Goal: Task Accomplishment & Management: Manage account settings

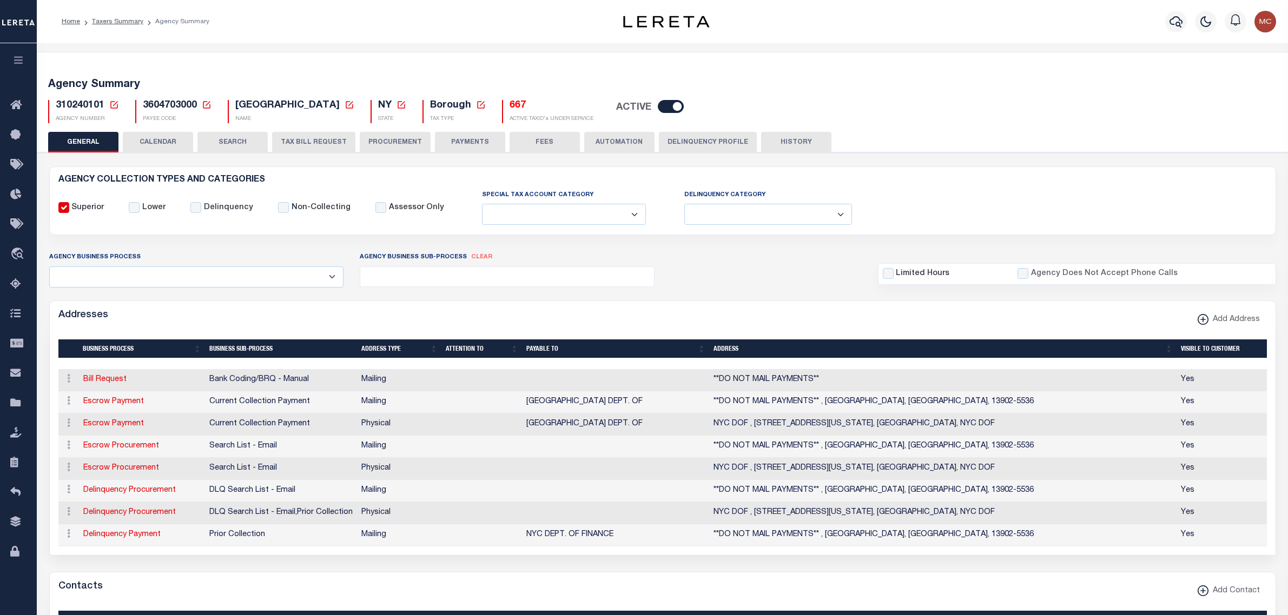
select select
click at [28, 401] on link "Taxing Entity" at bounding box center [18, 404] width 37 height 30
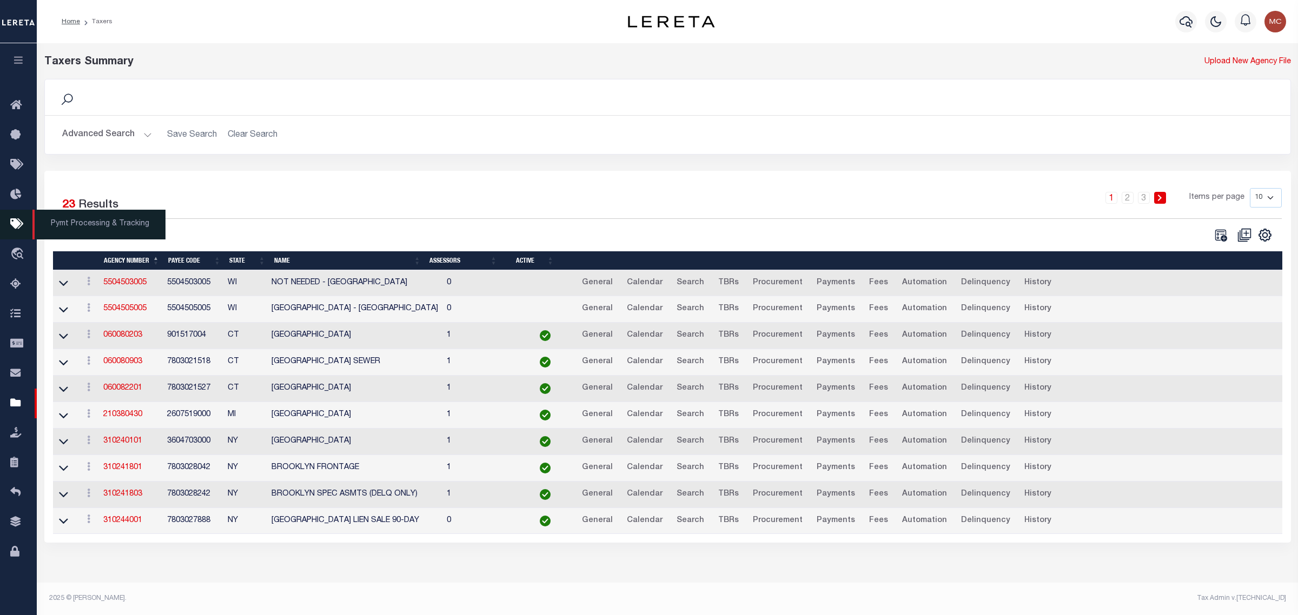
click at [25, 217] on link "Pymt Processing & Tracking" at bounding box center [18, 225] width 37 height 30
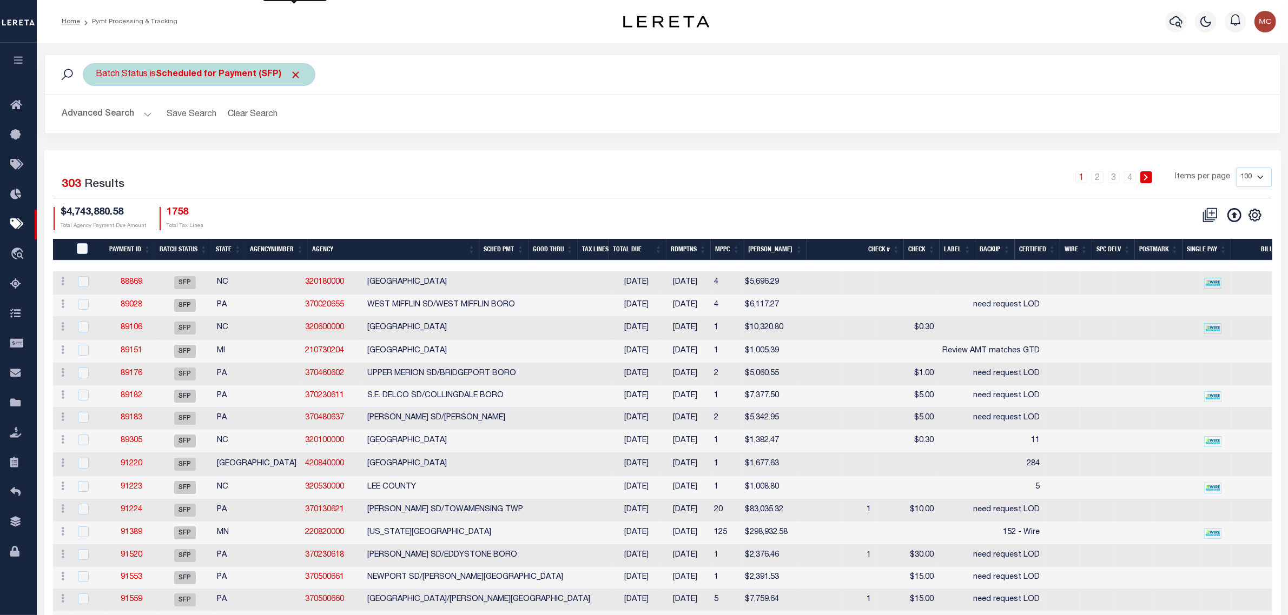
click at [296, 77] on span "Click to Remove" at bounding box center [295, 74] width 11 height 11
click at [122, 112] on button "Advanced Search" at bounding box center [107, 114] width 90 height 21
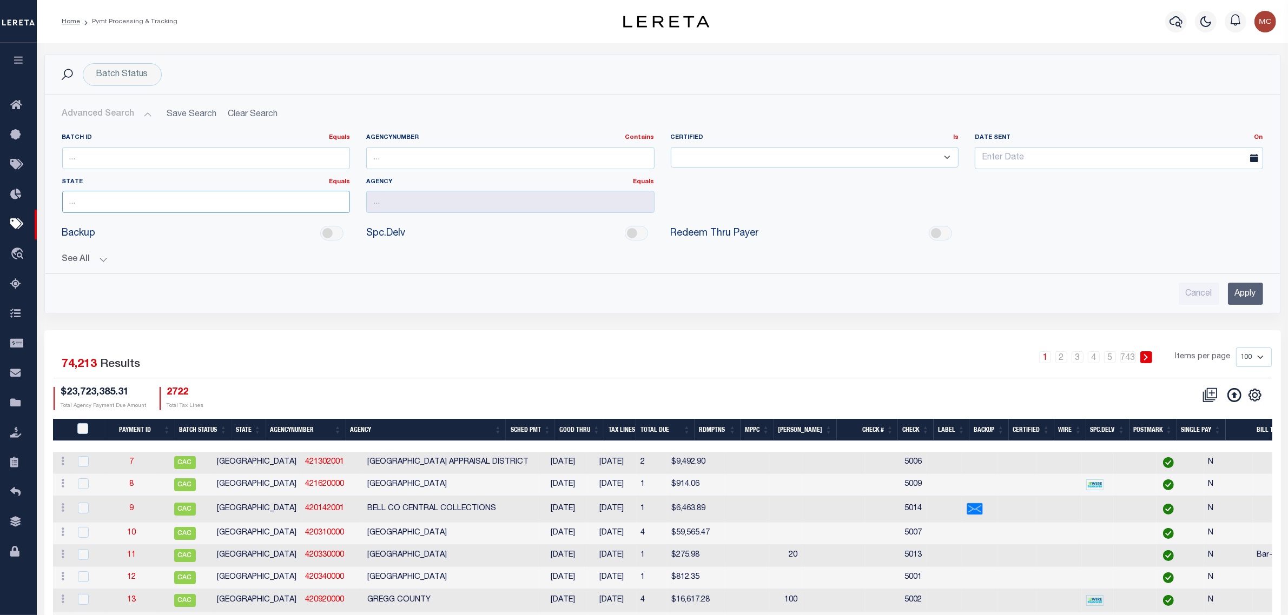
click at [152, 204] on input "text" at bounding box center [206, 202] width 288 height 22
click at [160, 217] on div "NY" at bounding box center [206, 223] width 287 height 17
type input "NY"
click at [466, 198] on input "text" at bounding box center [510, 202] width 288 height 22
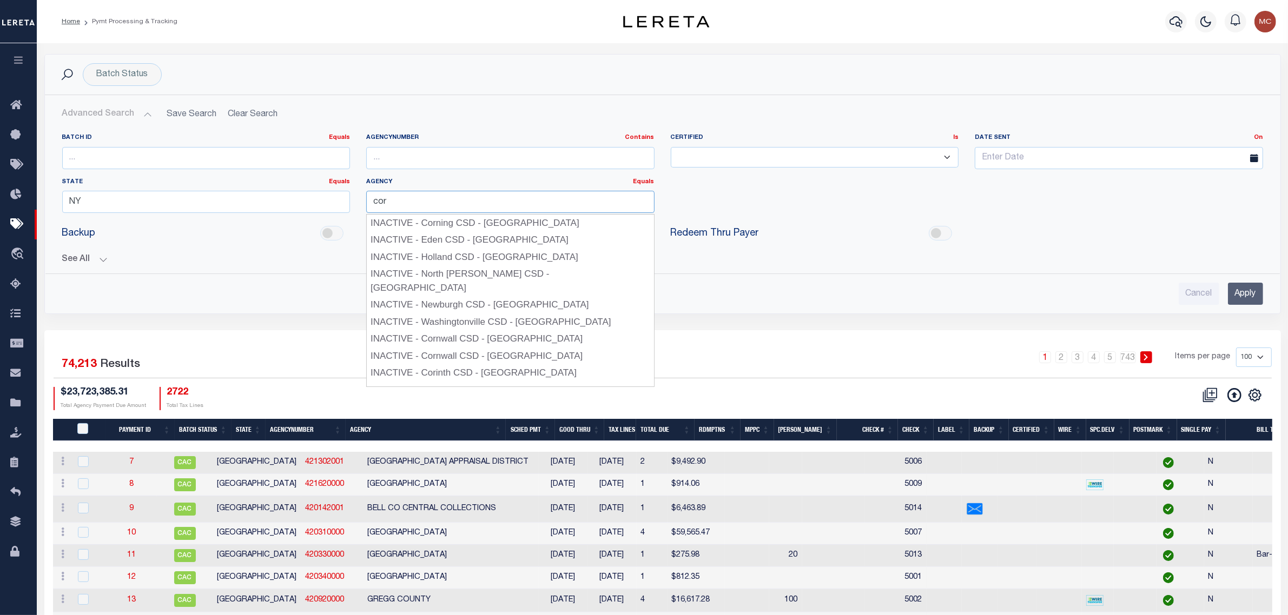
type input "CORTLAND CSD/CORTLAND CITY"
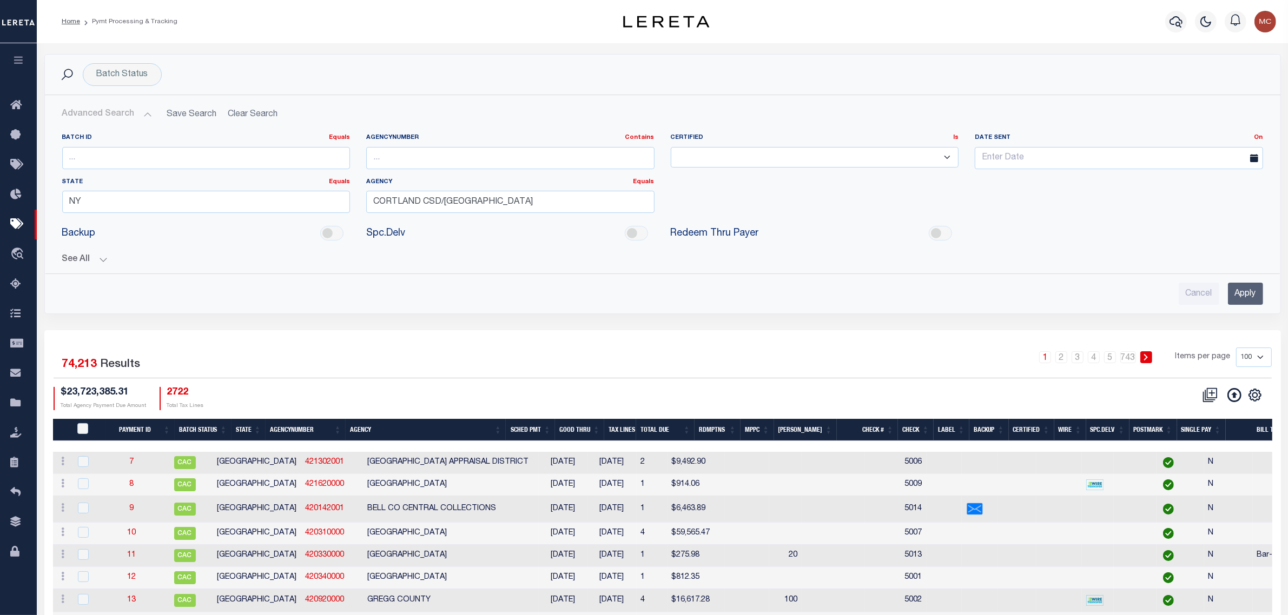
click at [779, 211] on div "Batch ID Equals Equals Is Not Equal To Is Greater Than Is Less Than AgencyNumbe…" at bounding box center [662, 178] width 1217 height 88
click at [1252, 297] on input "Apply" at bounding box center [1245, 294] width 35 height 22
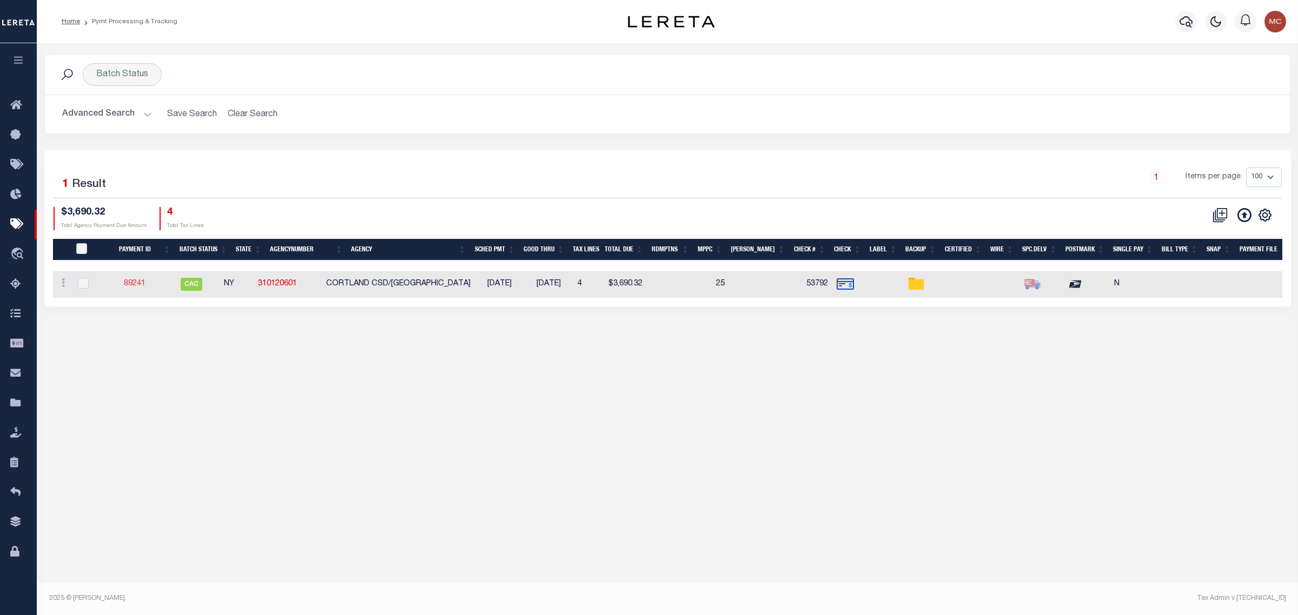
click at [138, 284] on link "89241" at bounding box center [135, 284] width 22 height 8
select select "CAC"
type input "09/24/2025"
type input "$3,690.32"
select select "CHK"
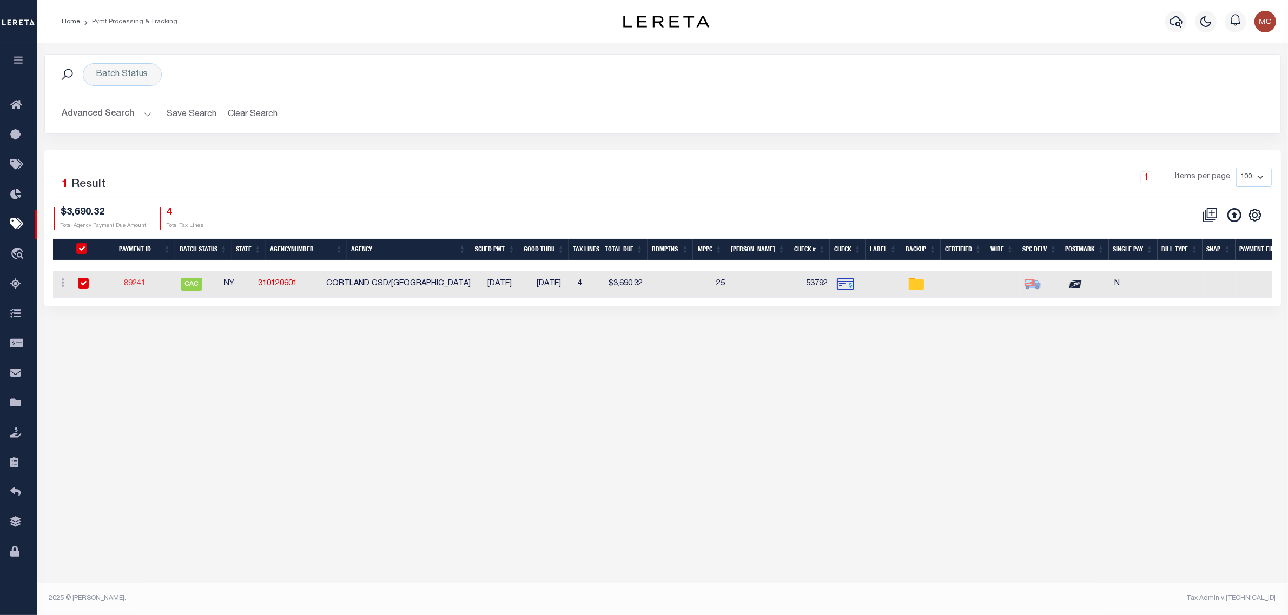
type input "53792"
select select "Urbina, Matthew"
type input "09/30/2025"
checkbox input "true"
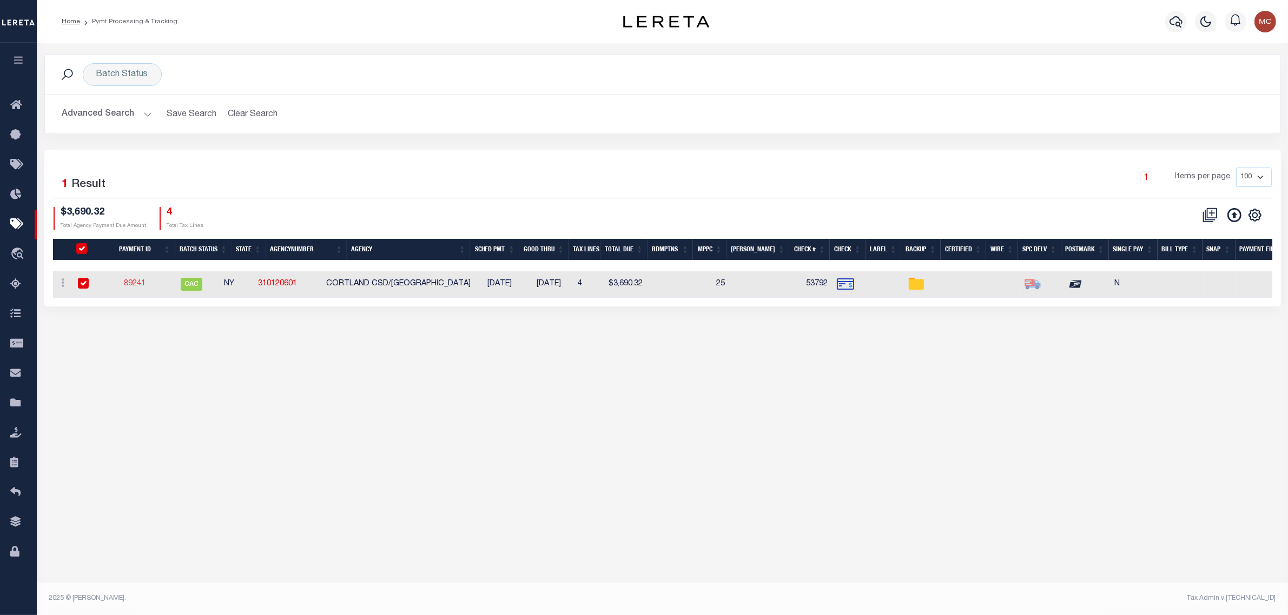
checkbox input "true"
select select "FDX"
type input "09/24/2025"
type input "$9.65"
type input "884643871638"
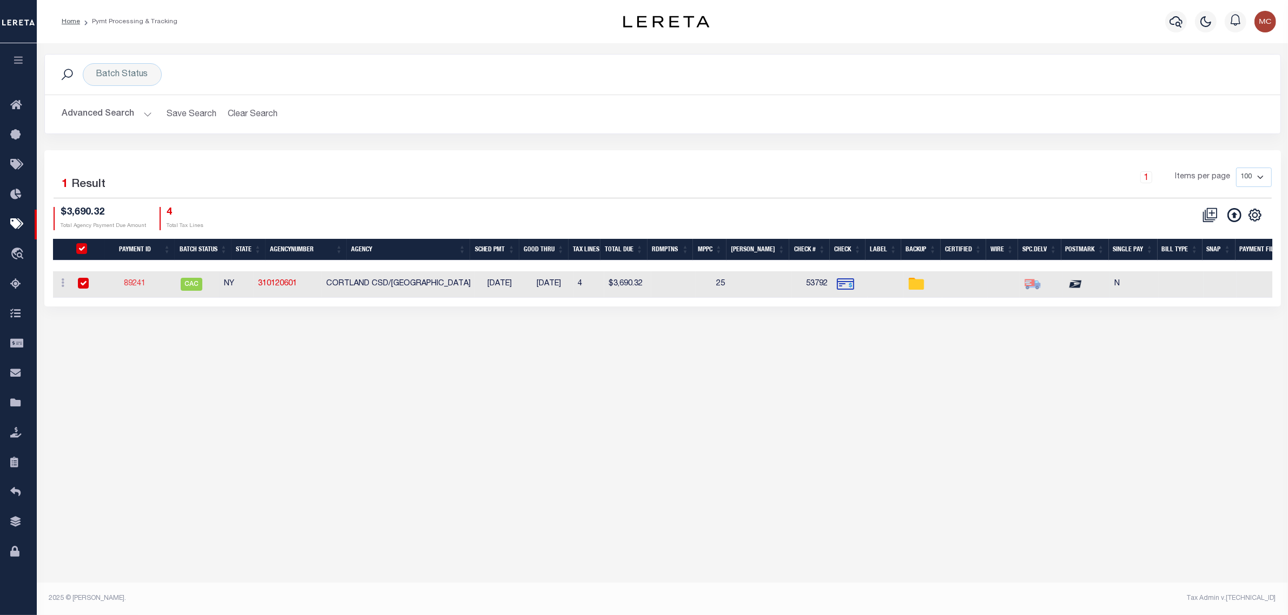
type input "N"
radio input "true"
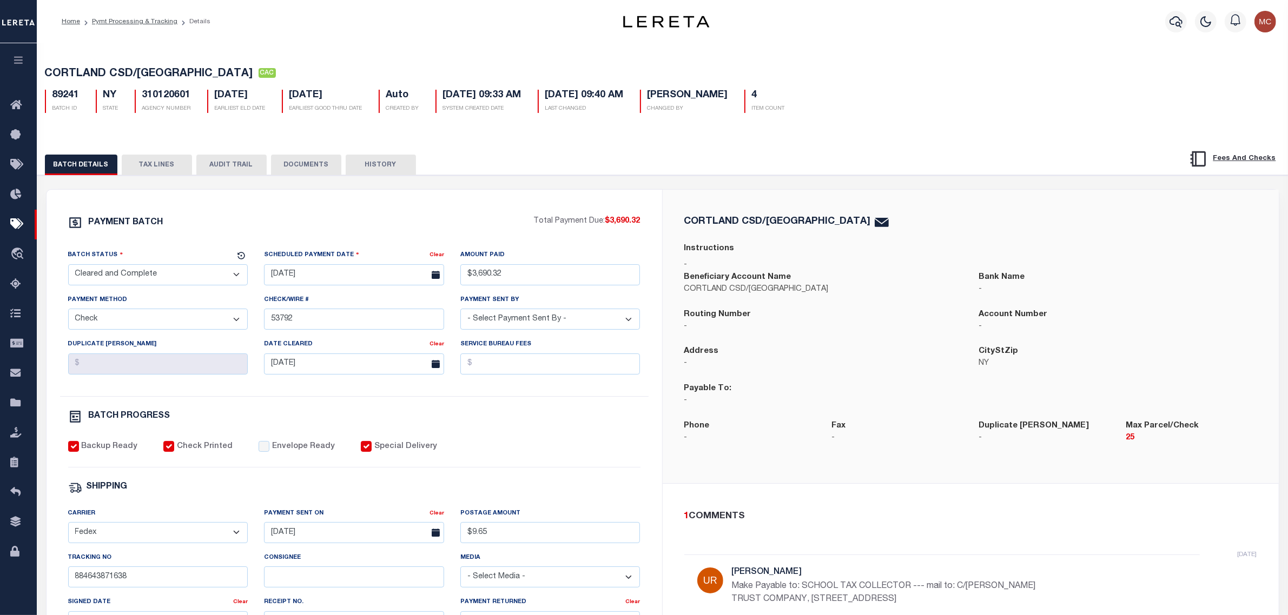
click at [172, 48] on div "CORTLAND CSD/CORTLAND CITY CAC 89241 BATCH ID NY STATE 310120601 AGENCY NUMBER …" at bounding box center [662, 458] width 1262 height 834
click at [19, 406] on icon at bounding box center [18, 404] width 17 height 14
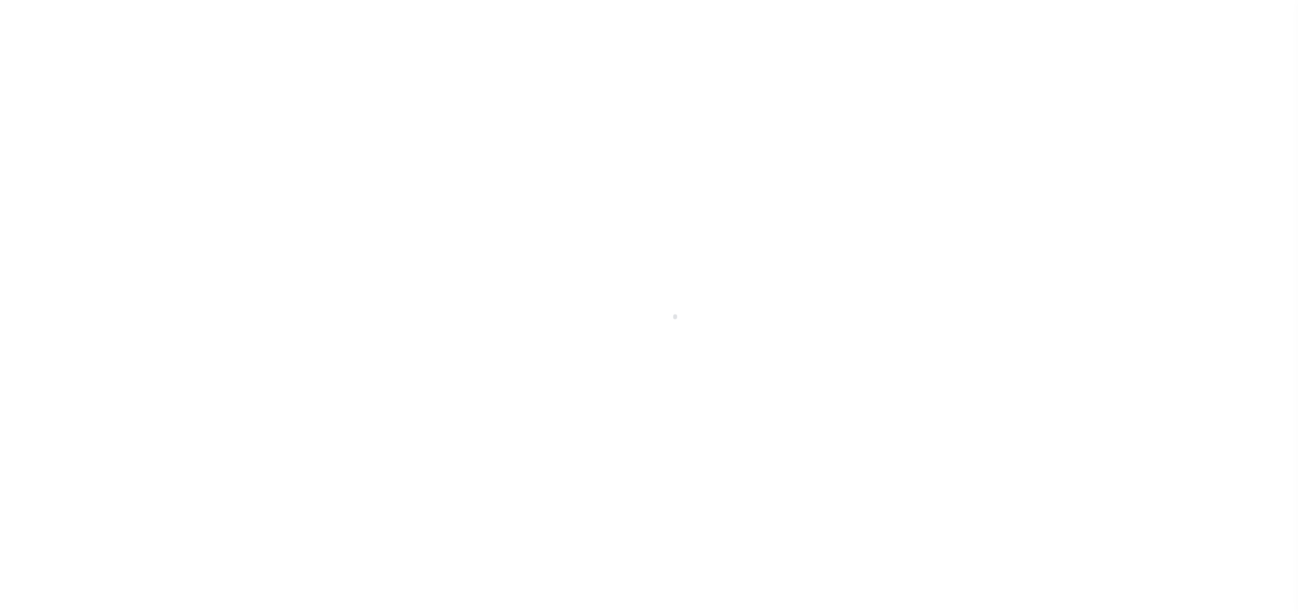
select select
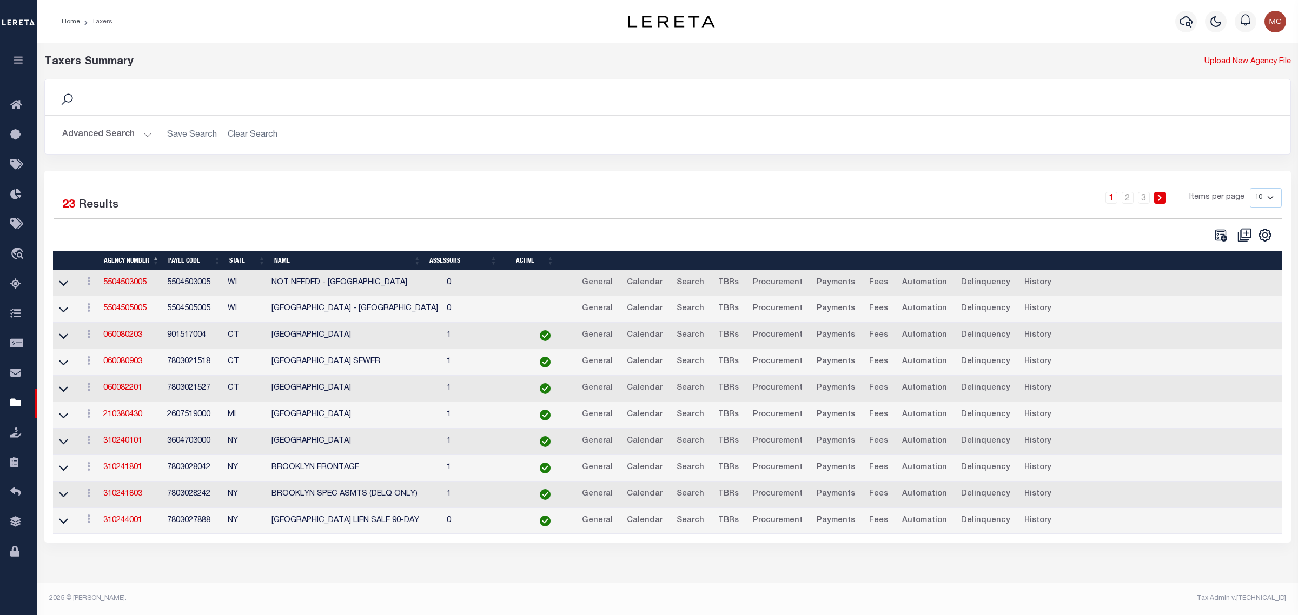
click at [106, 135] on button "Advanced Search" at bounding box center [107, 134] width 90 height 21
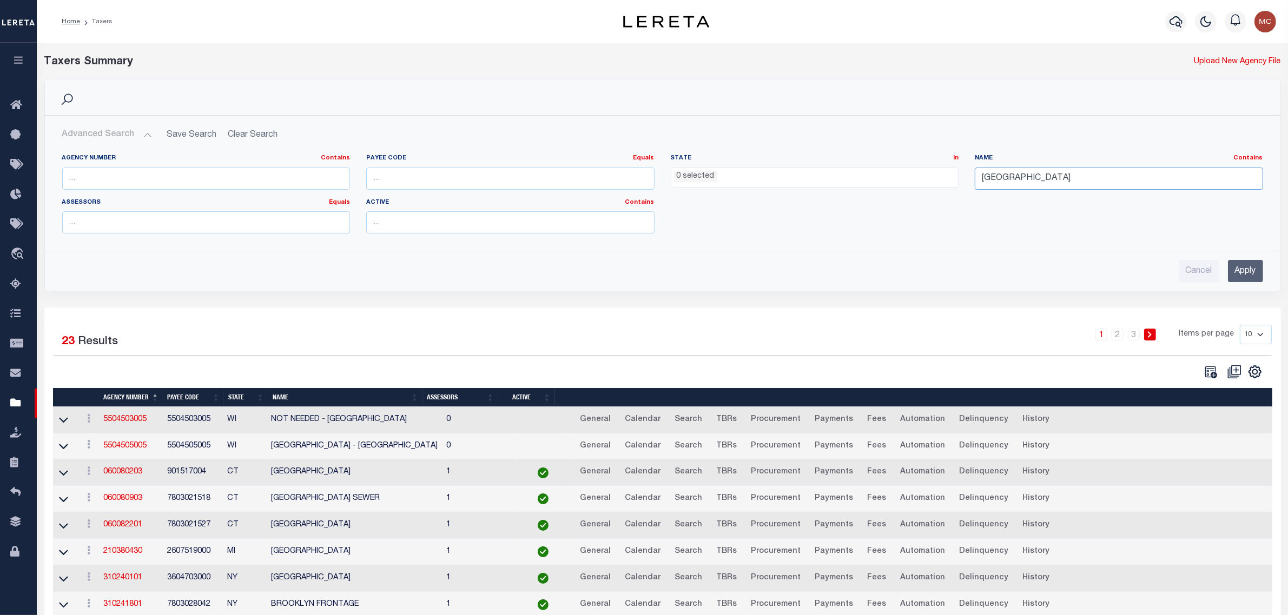
click at [1034, 182] on input "brooklyn" at bounding box center [1118, 179] width 288 height 22
type input "cortland csd/c"
click at [1241, 273] on input "Apply" at bounding box center [1245, 271] width 35 height 22
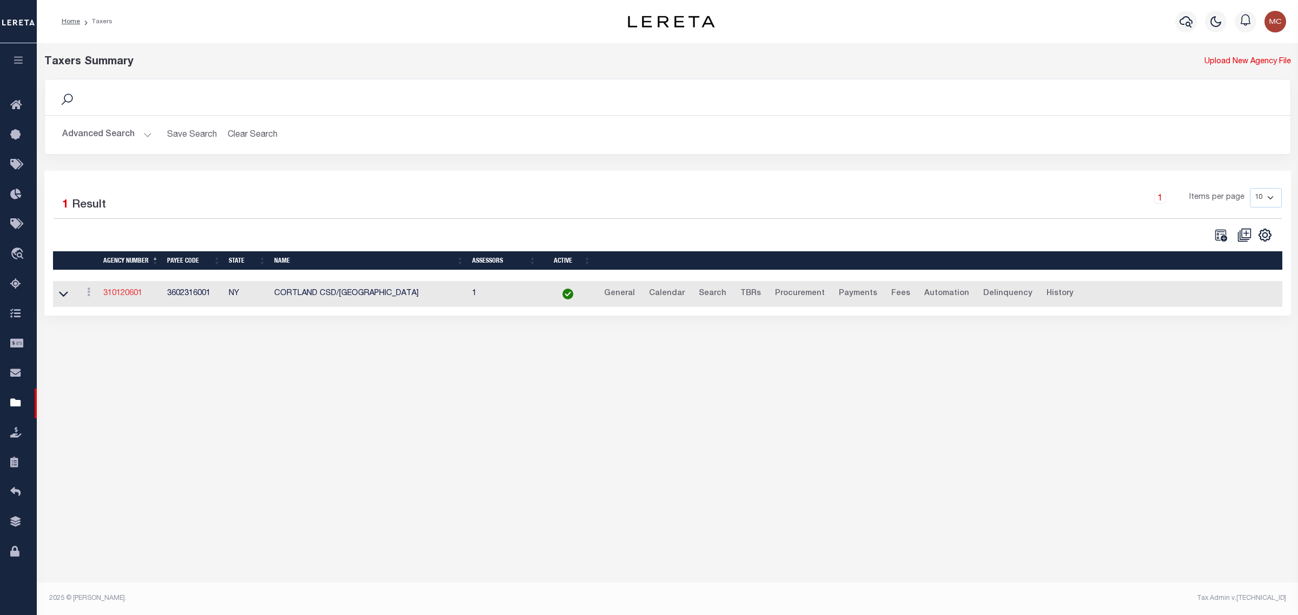
click at [124, 297] on link "310120601" at bounding box center [122, 294] width 39 height 8
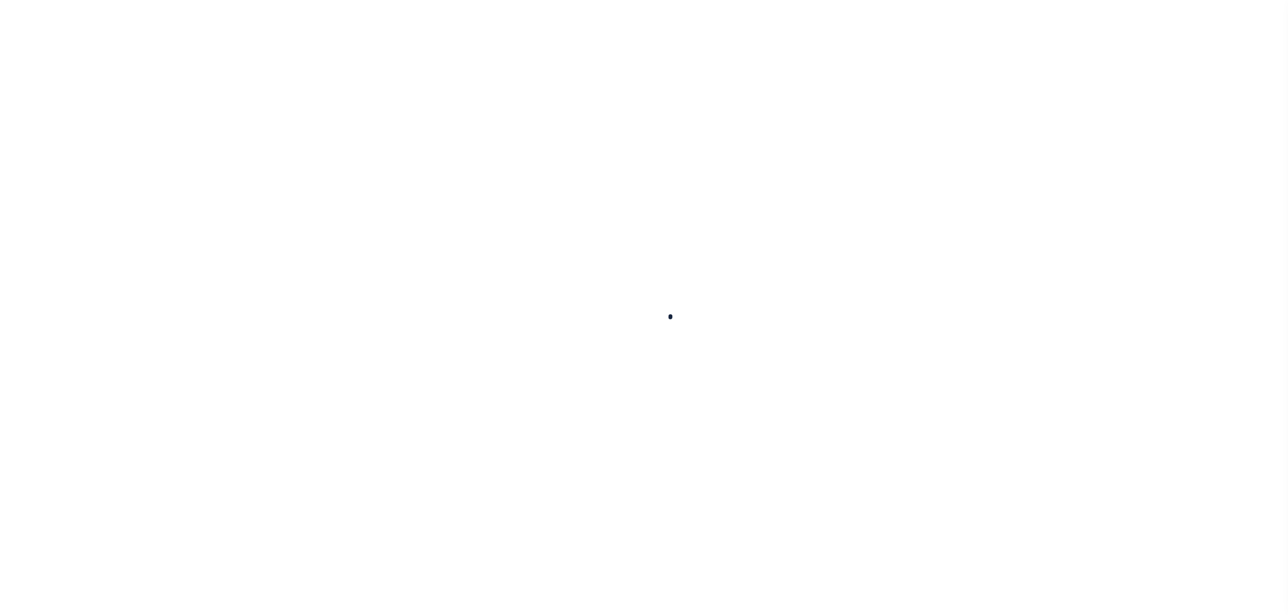
select select
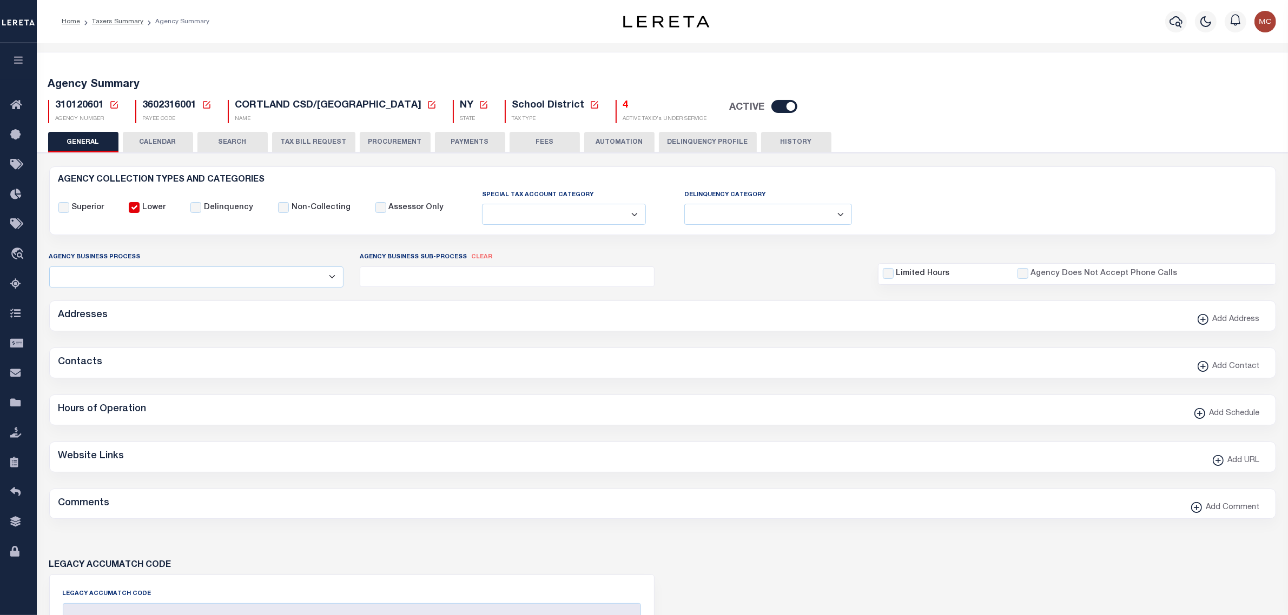
checkbox input "false"
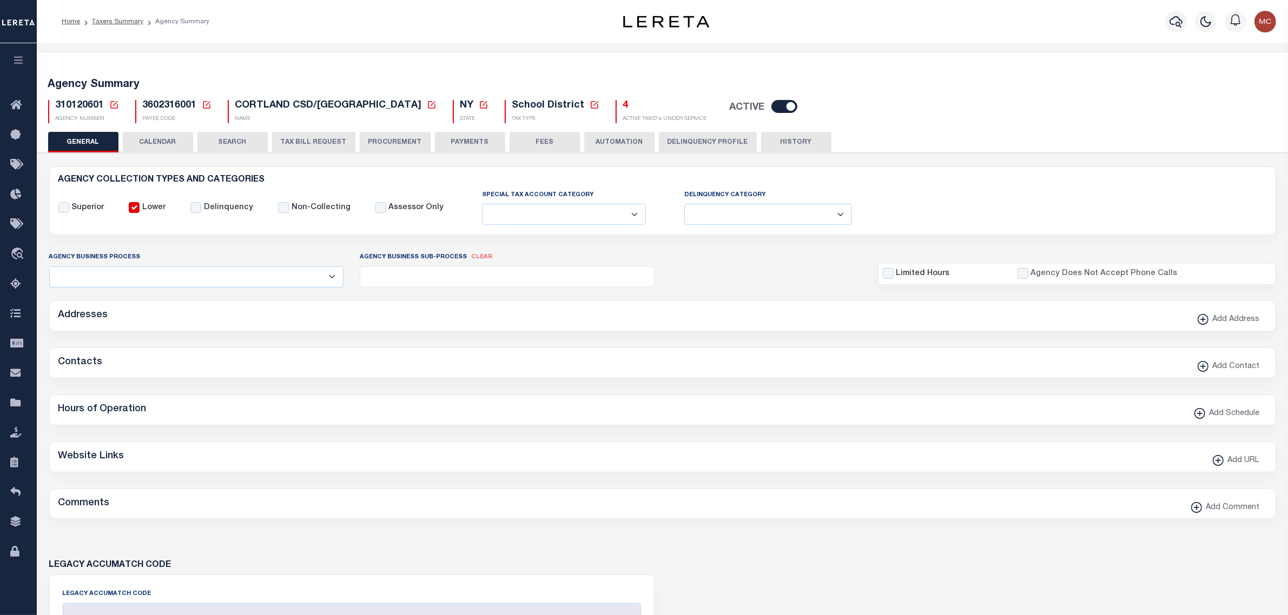
type input "3602316001"
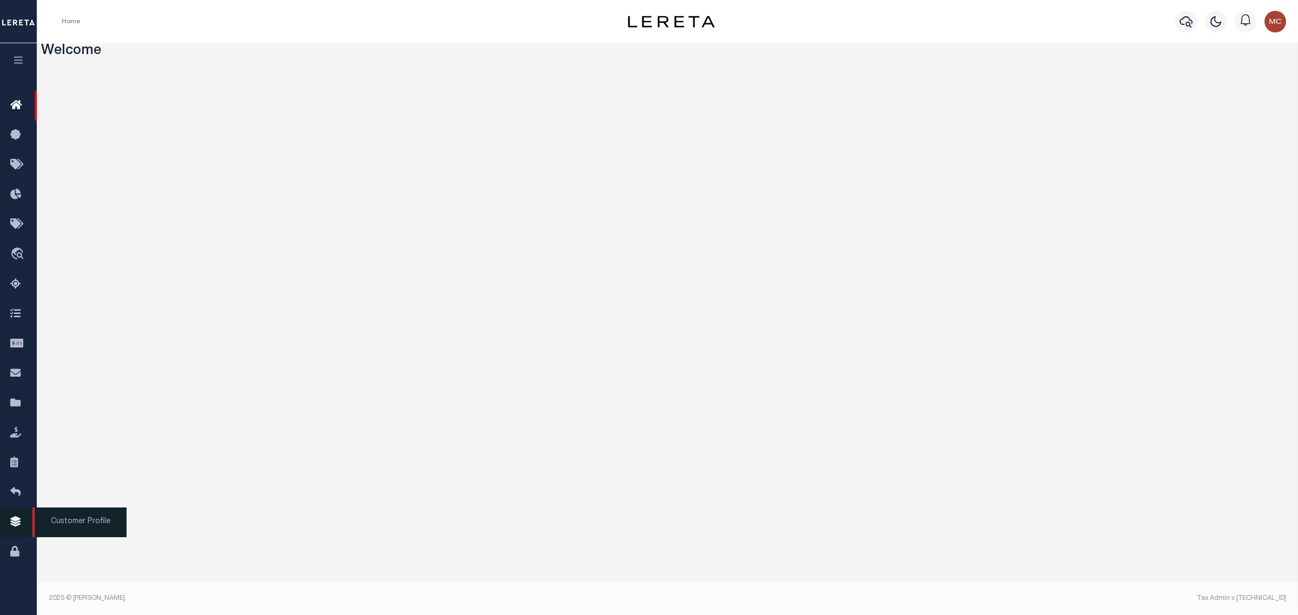
click at [12, 528] on icon at bounding box center [18, 523] width 17 height 14
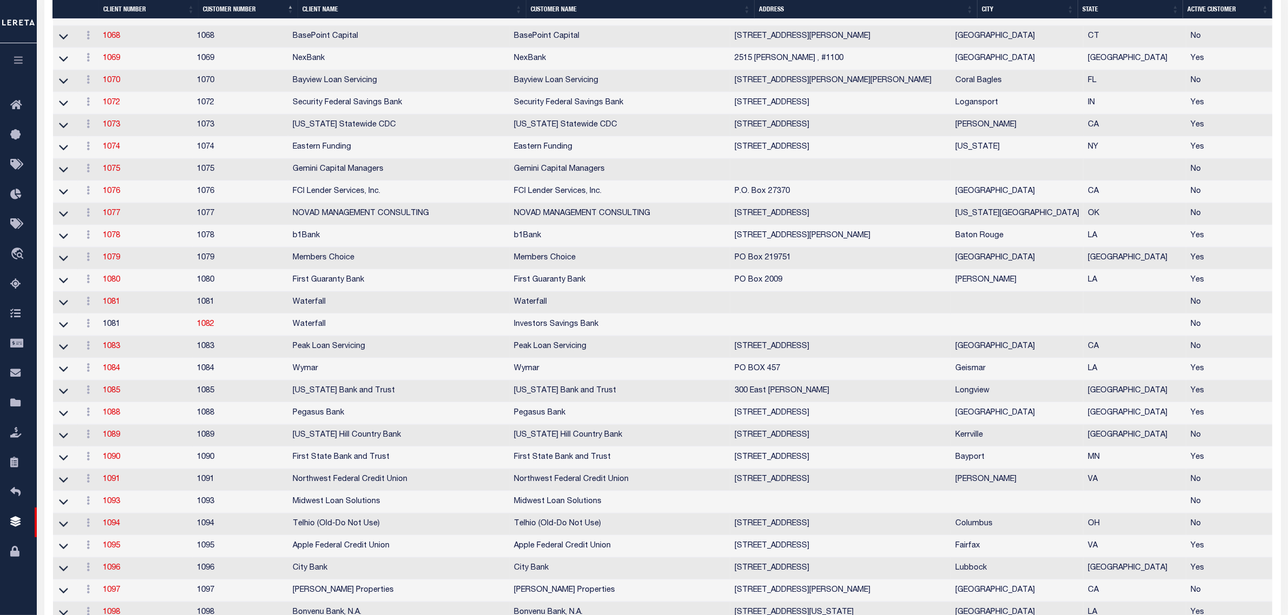
scroll to position [1419, 0]
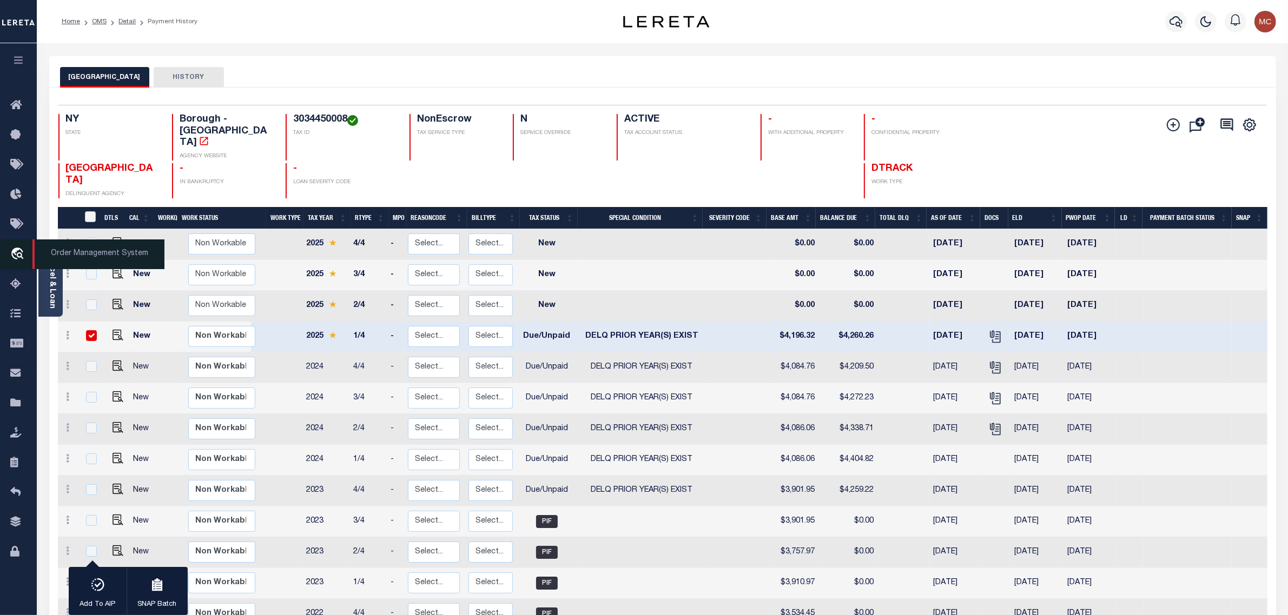
click at [18, 252] on icon "travel_explore" at bounding box center [18, 255] width 17 height 14
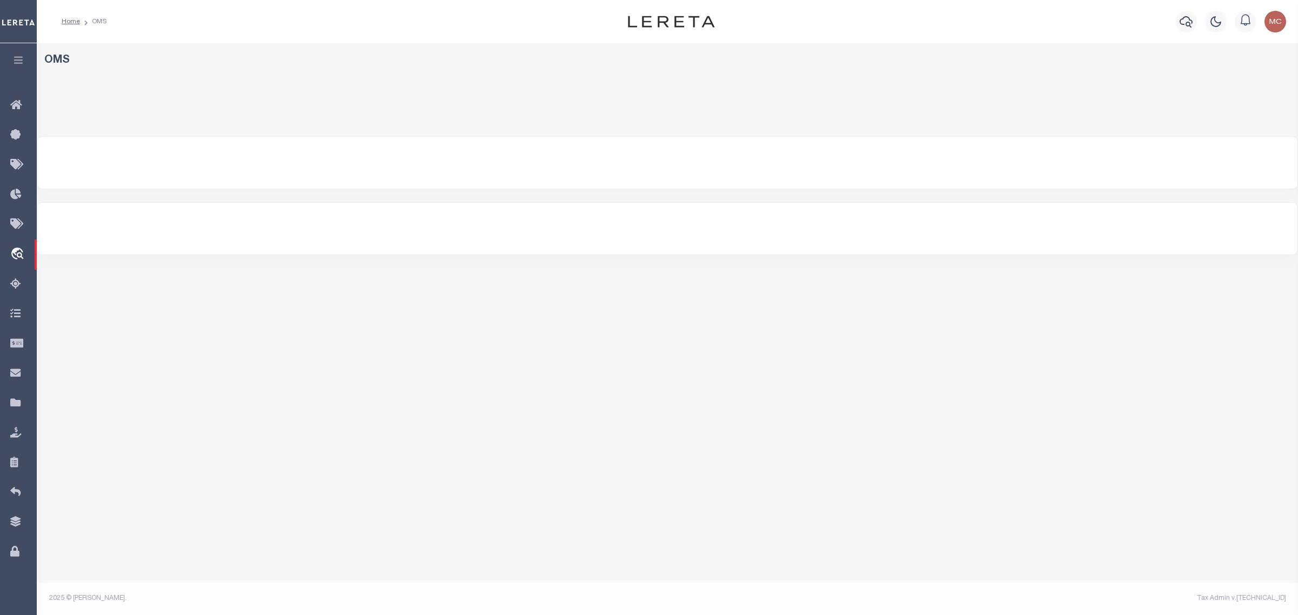
select select "200"
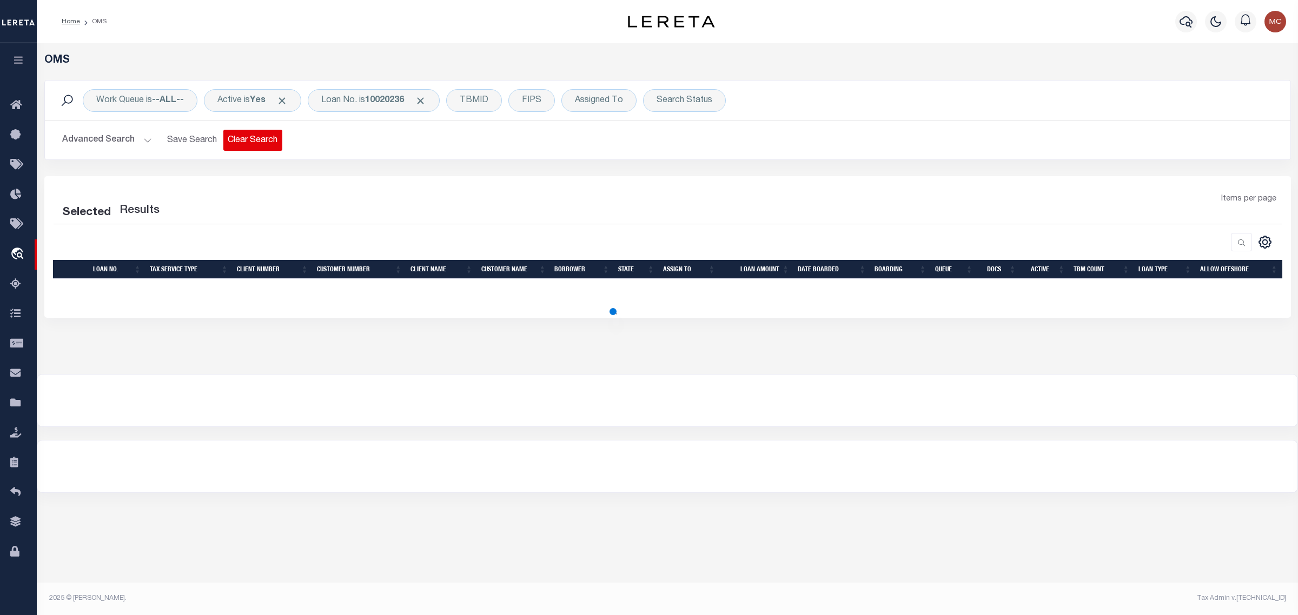
select select "200"
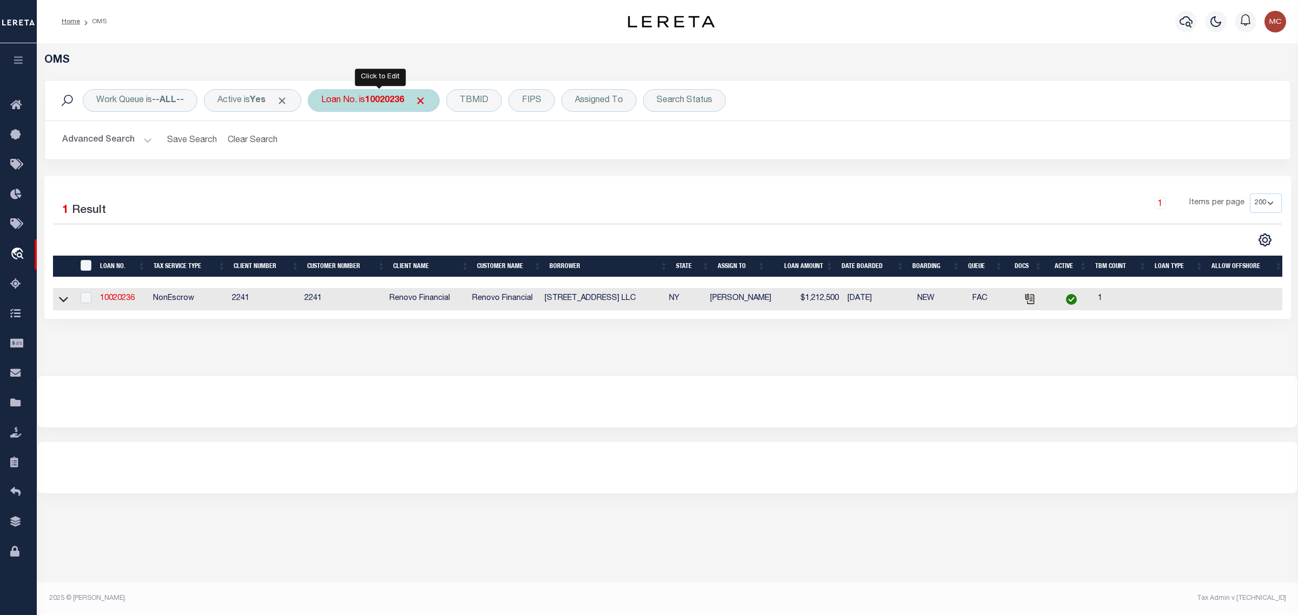
click at [336, 101] on div "Loan No. is 10020236" at bounding box center [374, 100] width 132 height 23
type input "87500032617"
click at [481, 184] on input "Apply" at bounding box center [465, 177] width 32 height 18
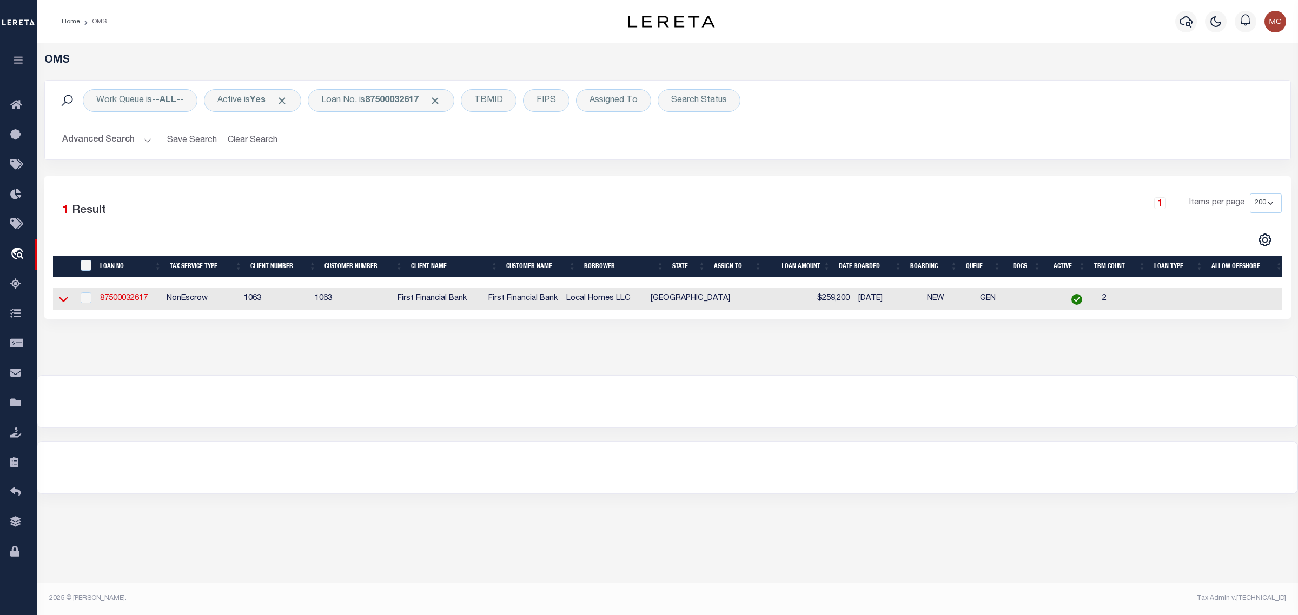
click at [62, 303] on icon at bounding box center [63, 299] width 9 height 5
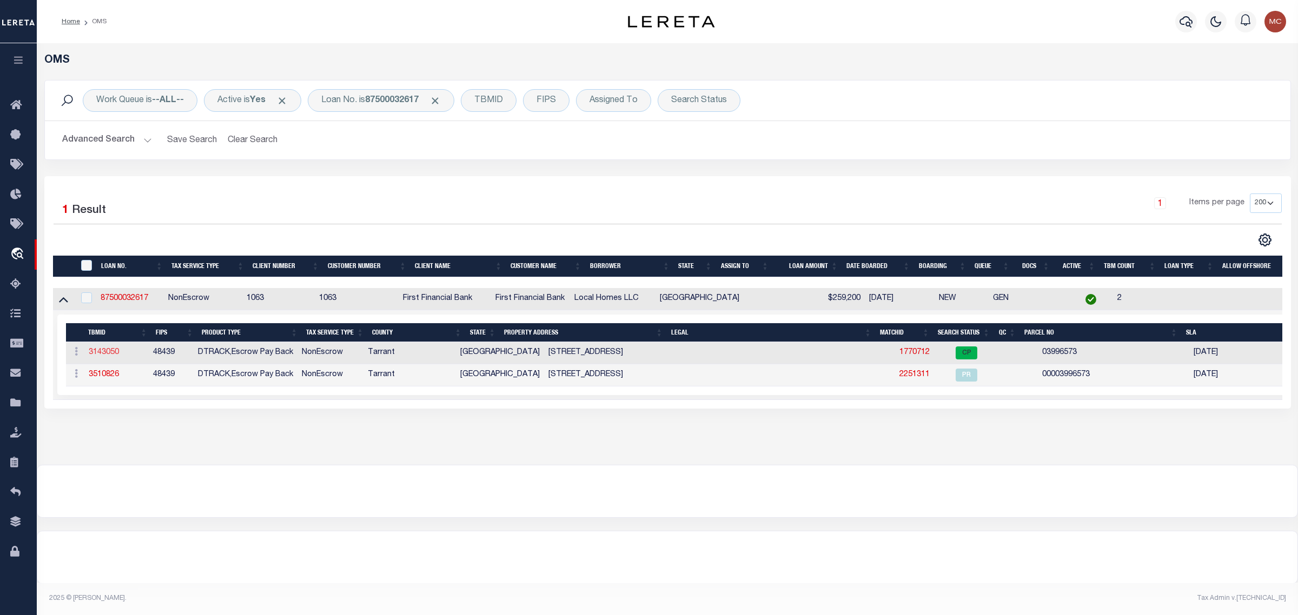
click at [107, 355] on link "3143050" at bounding box center [104, 353] width 30 height 8
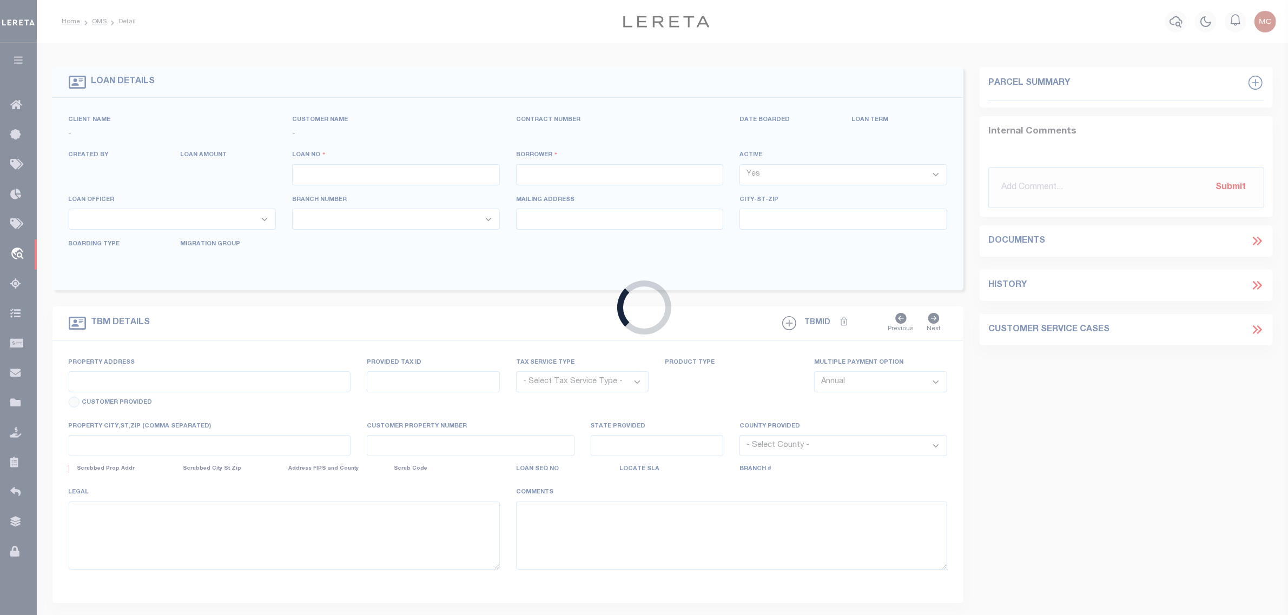
type input "87500032617"
type input "Local Homes LLC"
select select
select select "400"
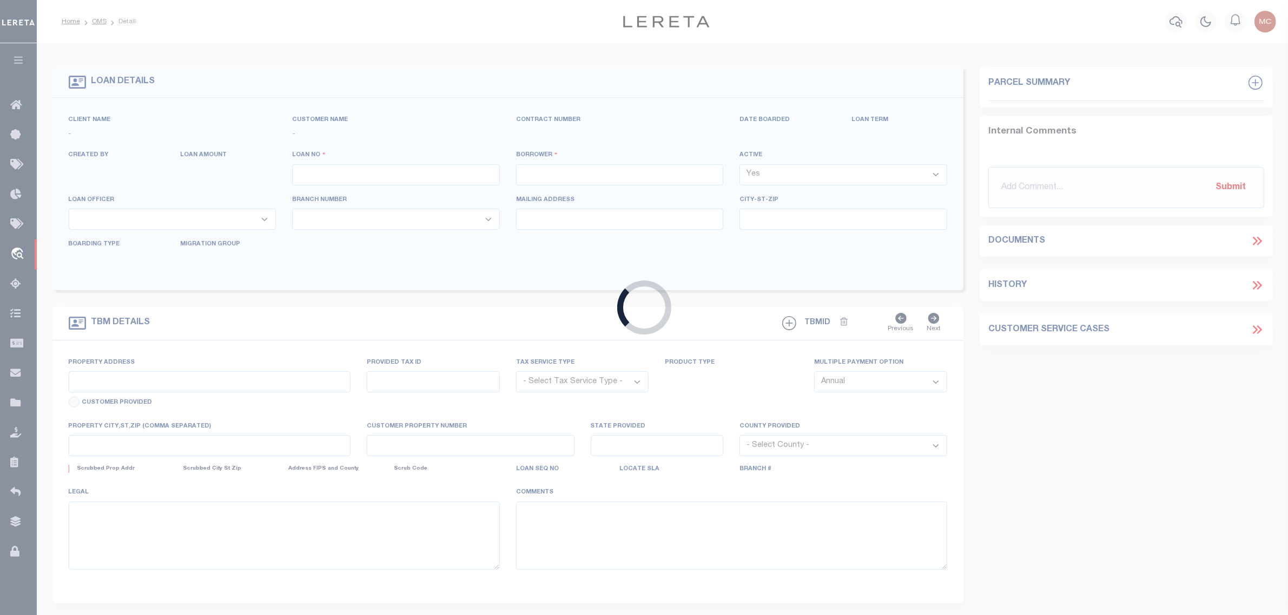
select select "NonEscrow"
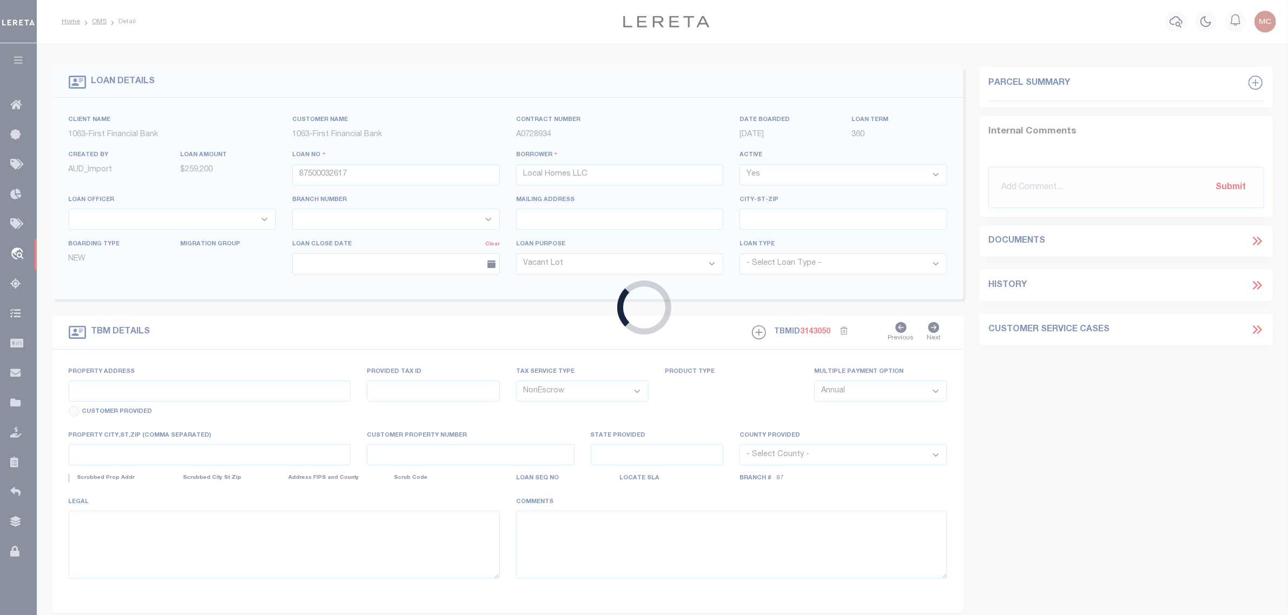
type input "3401 S RIVERSIDE DR"
select select
type input "FORT WORTH TX 761193014"
type input "3"
type input "[GEOGRAPHIC_DATA]"
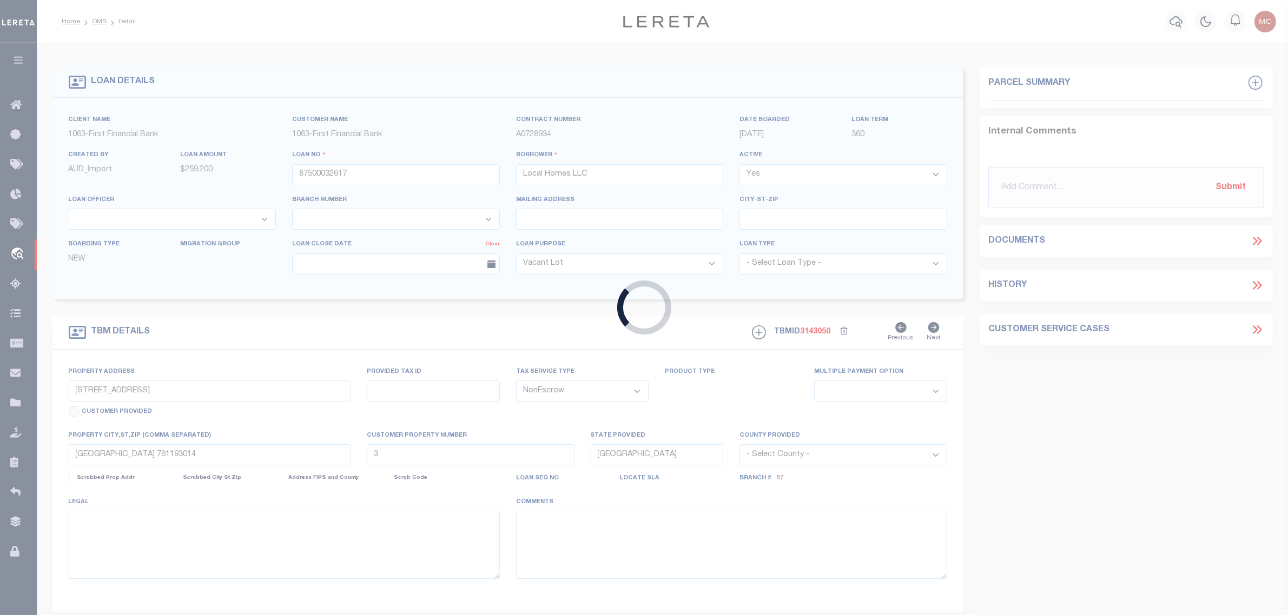
select select "843"
select select "535"
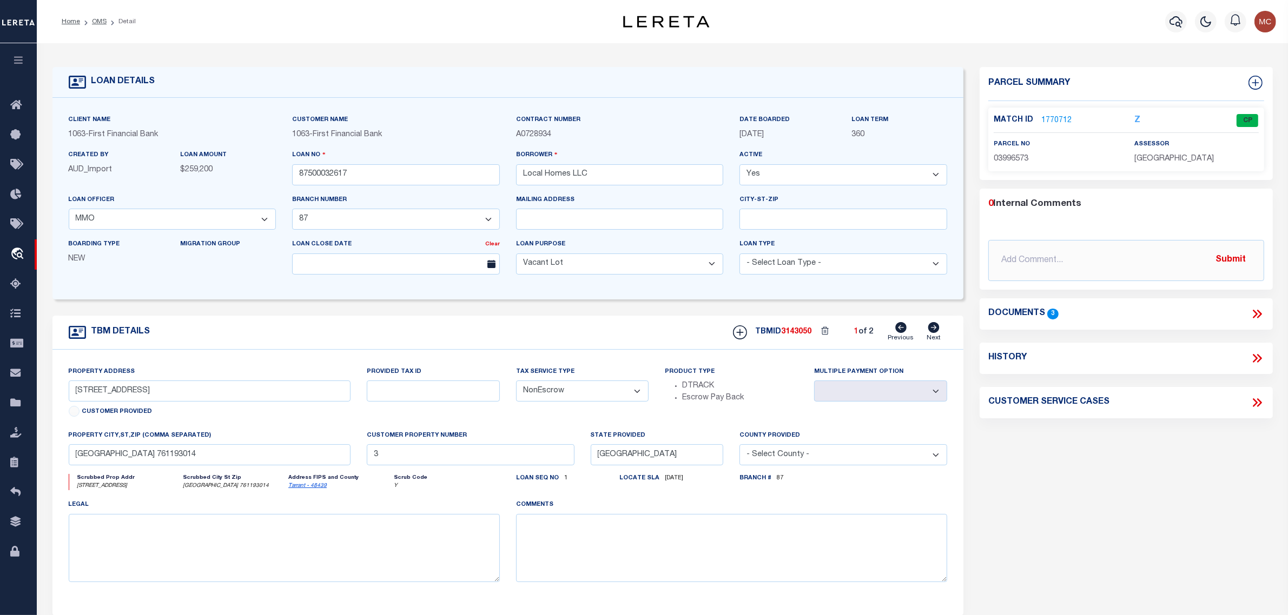
click at [926, 331] on div "TBMID 3143050 1 of 2 Previous Next" at bounding box center [836, 332] width 222 height 21
click at [933, 331] on icon at bounding box center [933, 327] width 11 height 11
select select
type input "1"
click at [1260, 357] on icon at bounding box center [1258, 358] width 5 height 9
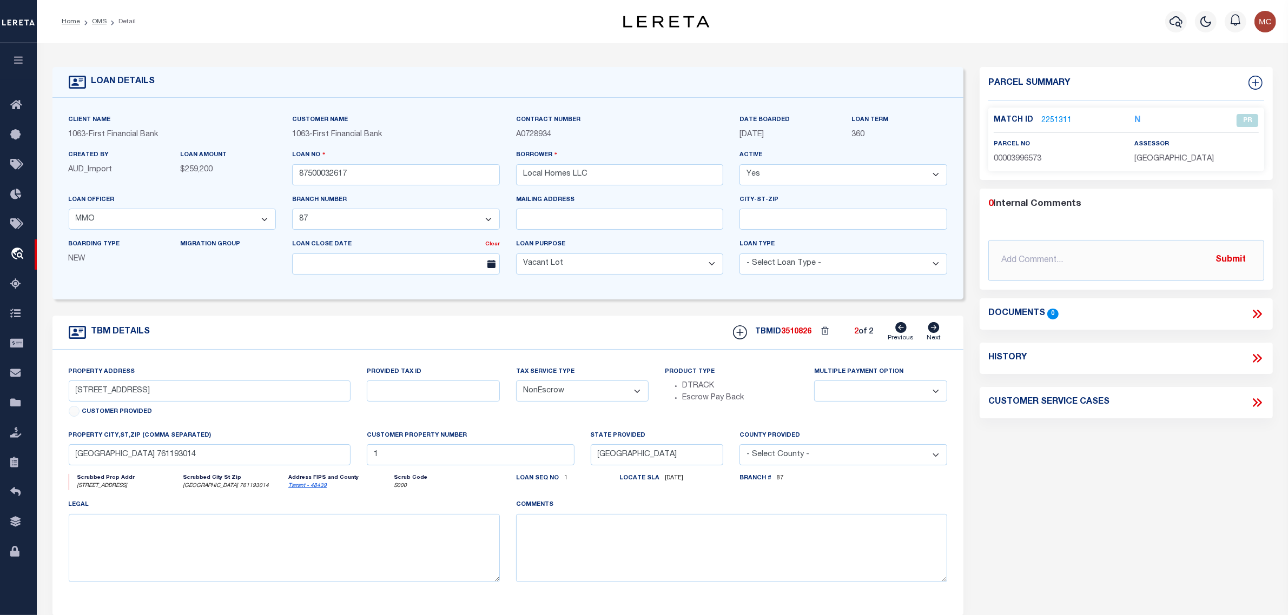
select select "100"
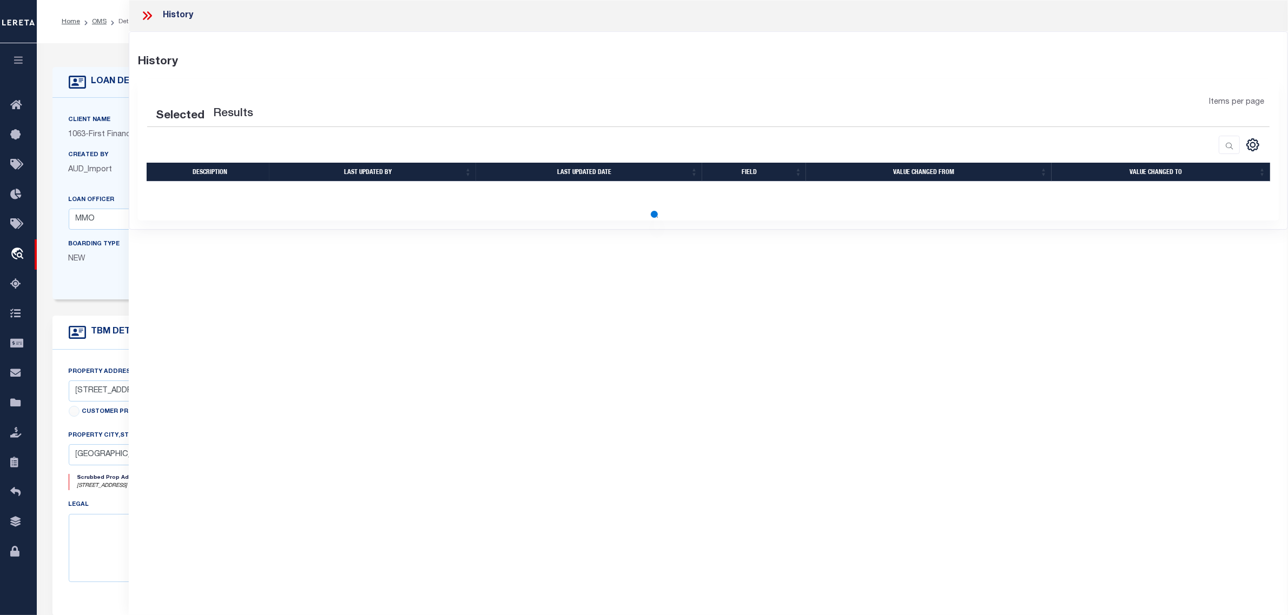
select select "100"
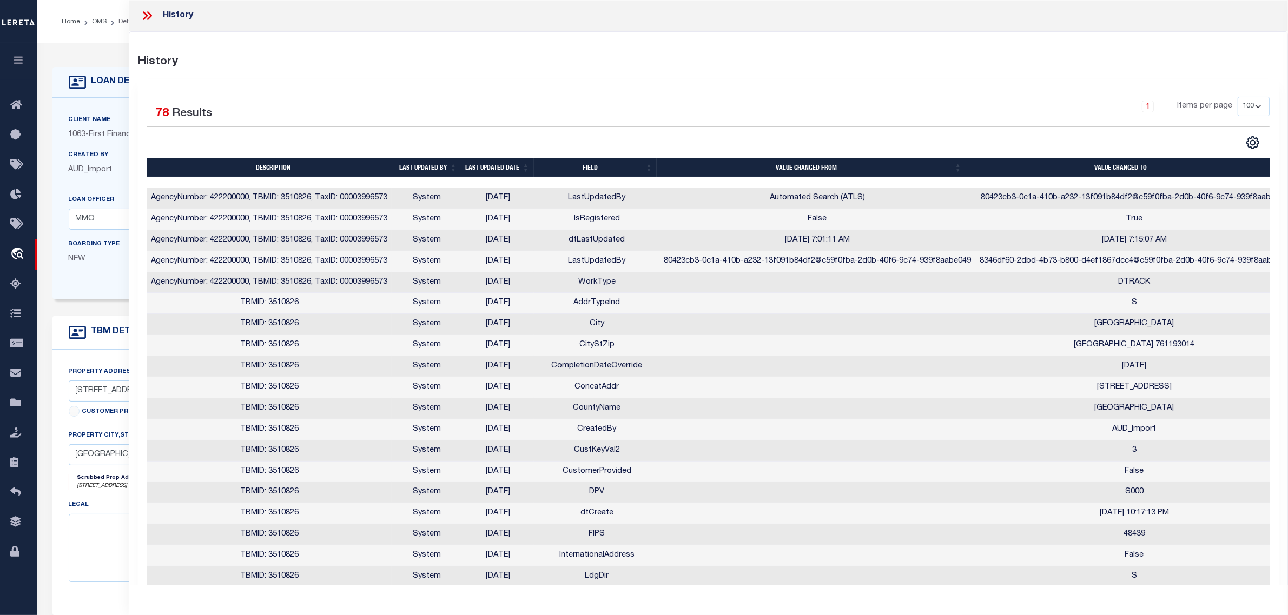
click at [102, 283] on div "Boarding Type NEW Migration Group" at bounding box center [173, 260] width 224 height 44
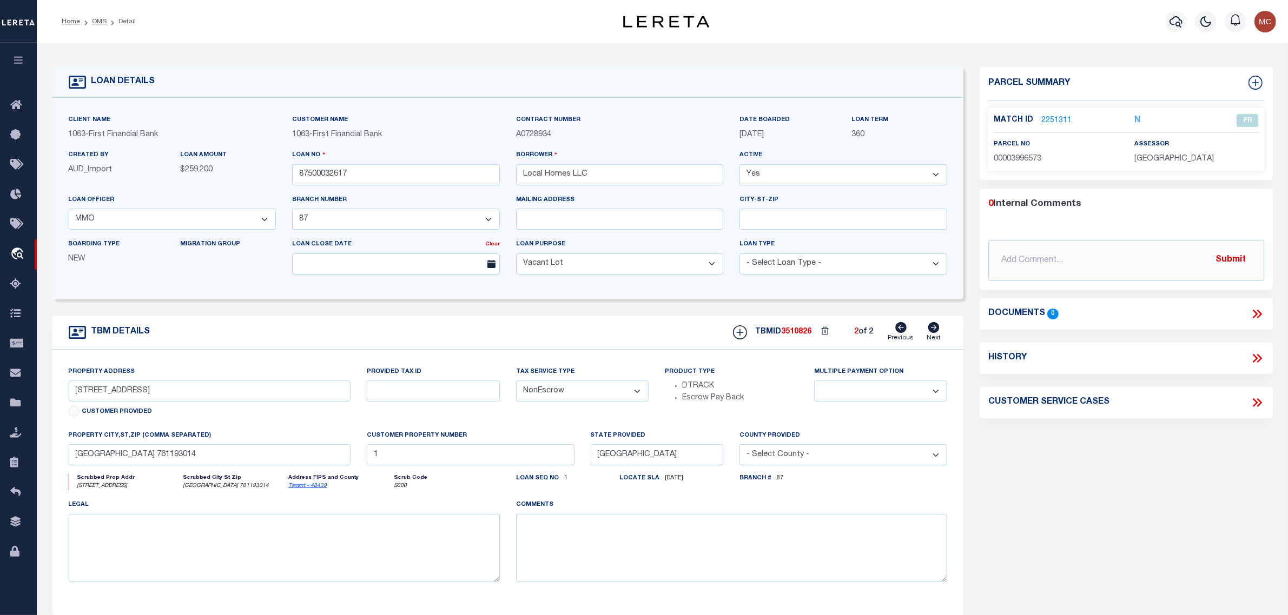
click at [1052, 119] on link "2251311" at bounding box center [1056, 120] width 30 height 11
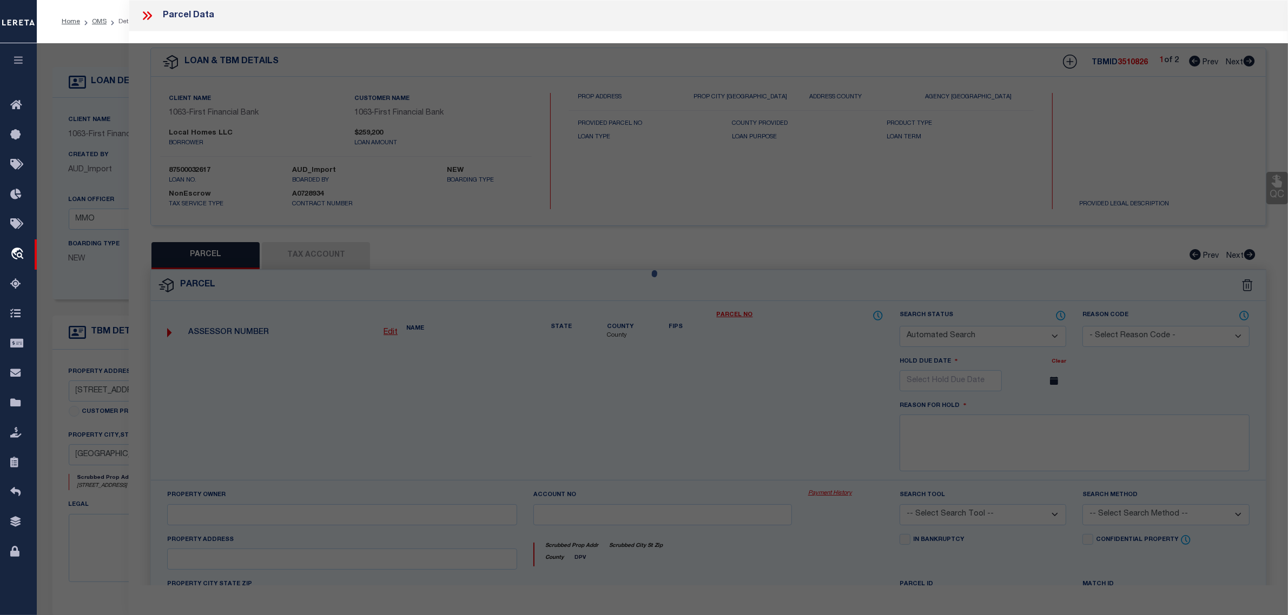
checkbox input "false"
select select "PR"
select select "RLS"
type input "LOCAL HOMES LLC"
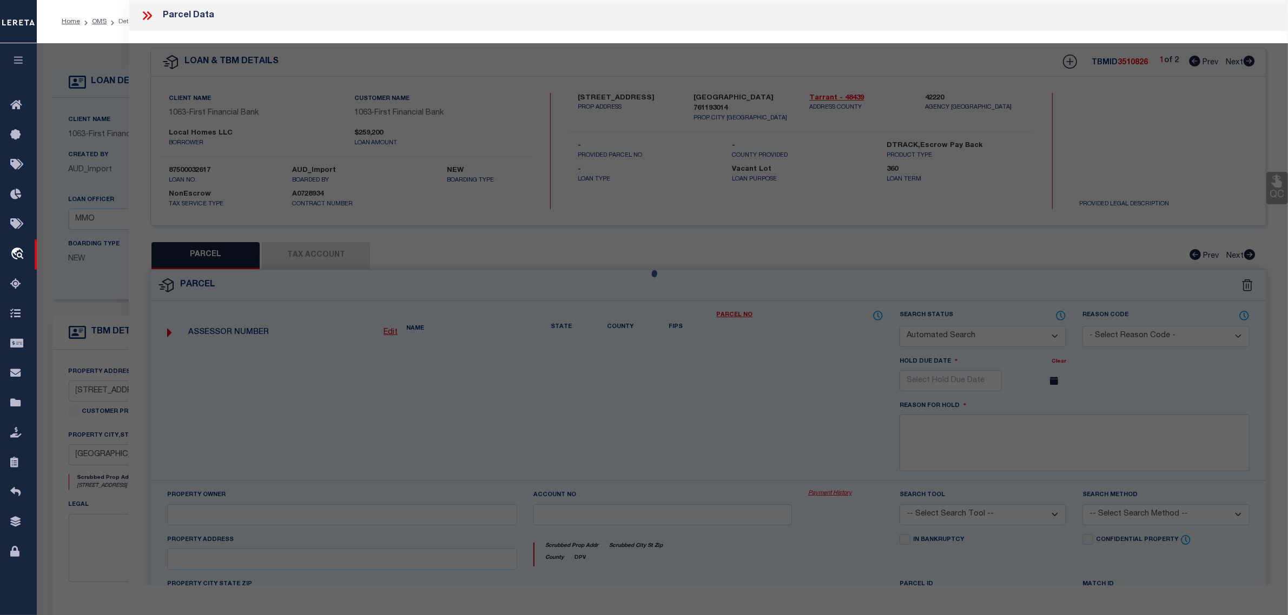
select select "ATL"
select select "ADD"
type input "3401 S RIVERSIDE DR"
type input "FORT WORTH, TX 76119"
type textarea "LOVING, S P SURVEY ABSTRACT 943 TRACT 1M"
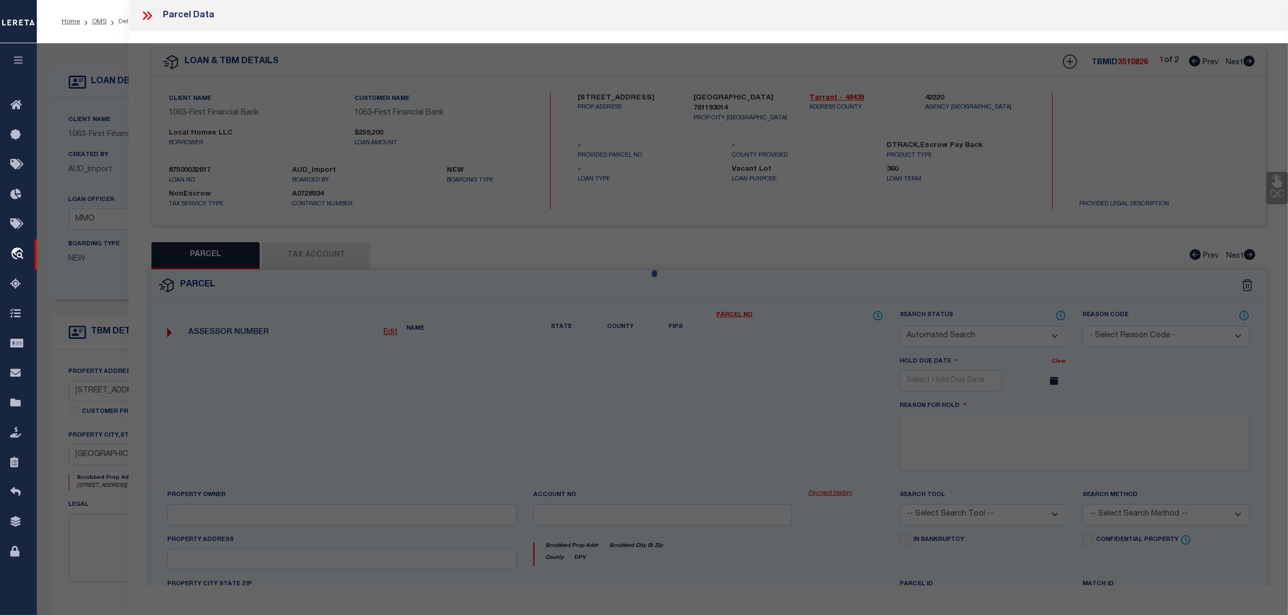
type textarea "Duplicate parcel, other TBMID matches CustKeyVal2 on customer's file. MLC 9/15/…"
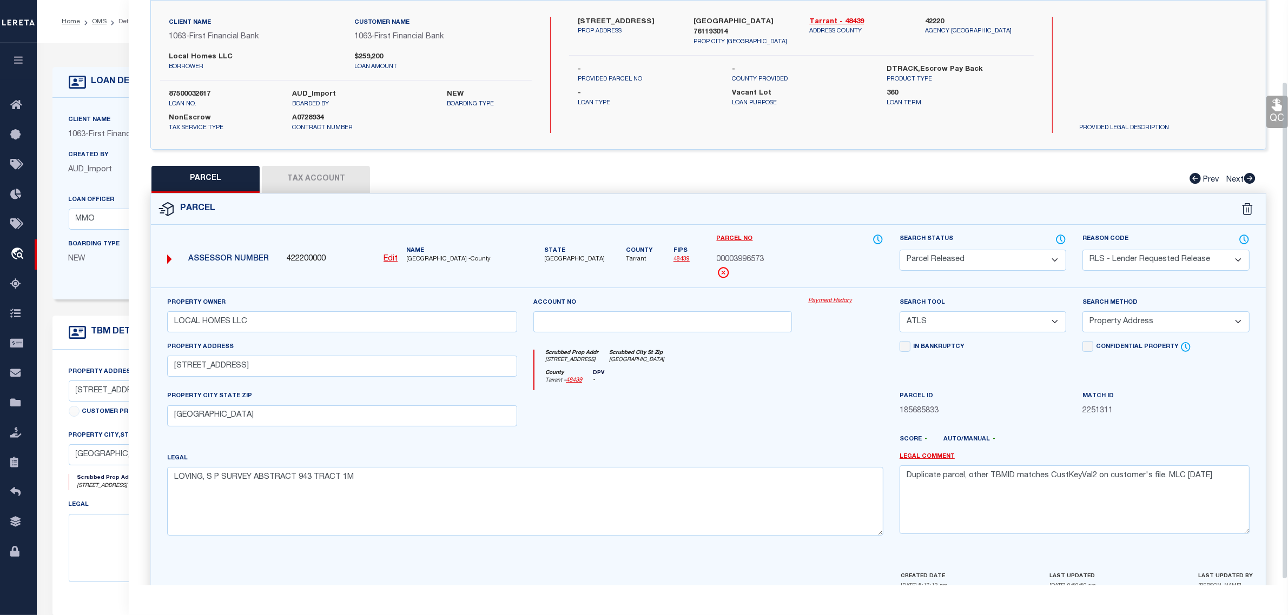
scroll to position [103, 0]
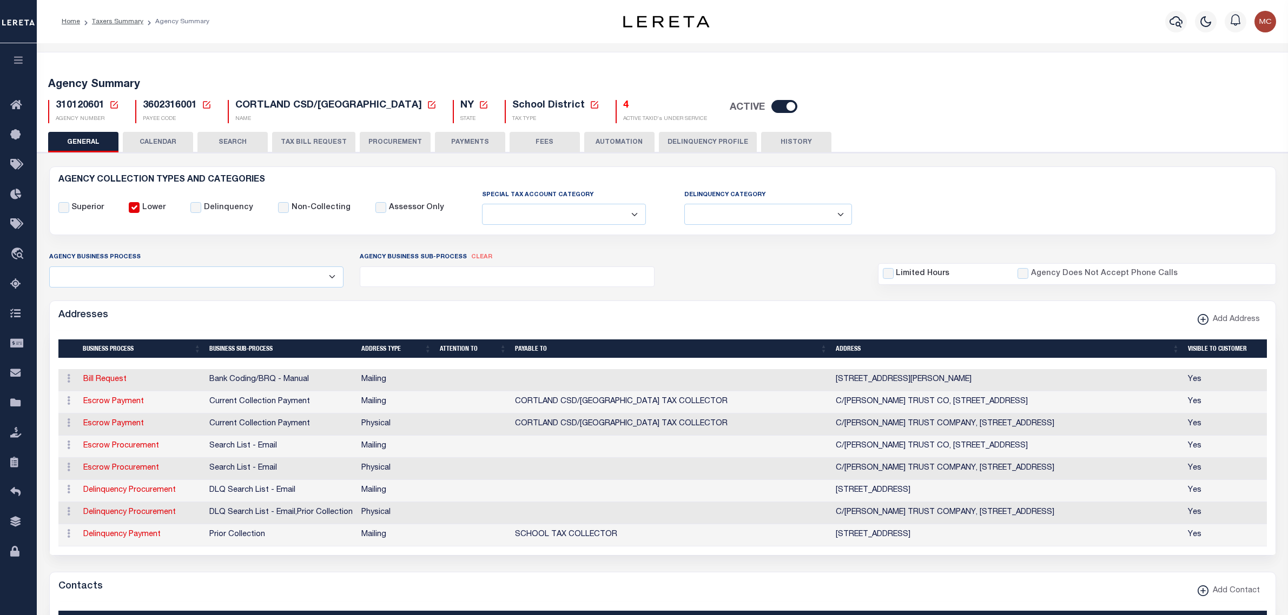
select select
click at [112, 101] on icon at bounding box center [114, 105] width 8 height 8
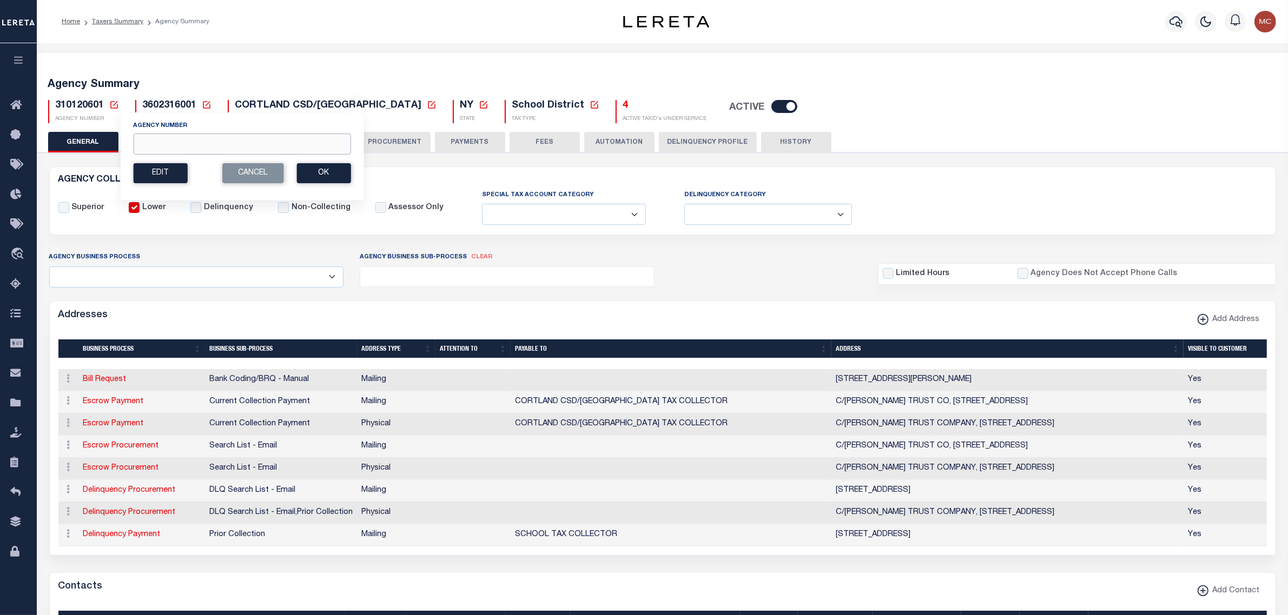
drag, startPoint x: 171, startPoint y: 143, endPoint x: 241, endPoint y: 28, distance: 134.8
click at [171, 143] on input "Agency Number" at bounding box center [241, 144] width 217 height 21
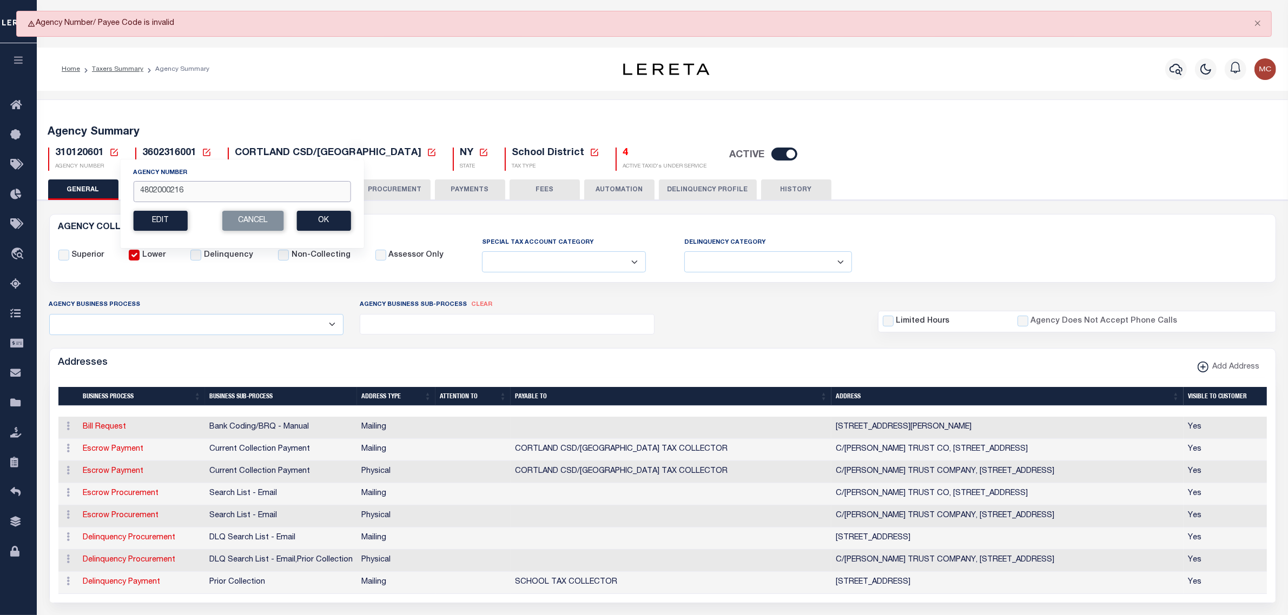
click at [165, 195] on input "4802000216" at bounding box center [241, 191] width 217 height 21
type input "480200216"
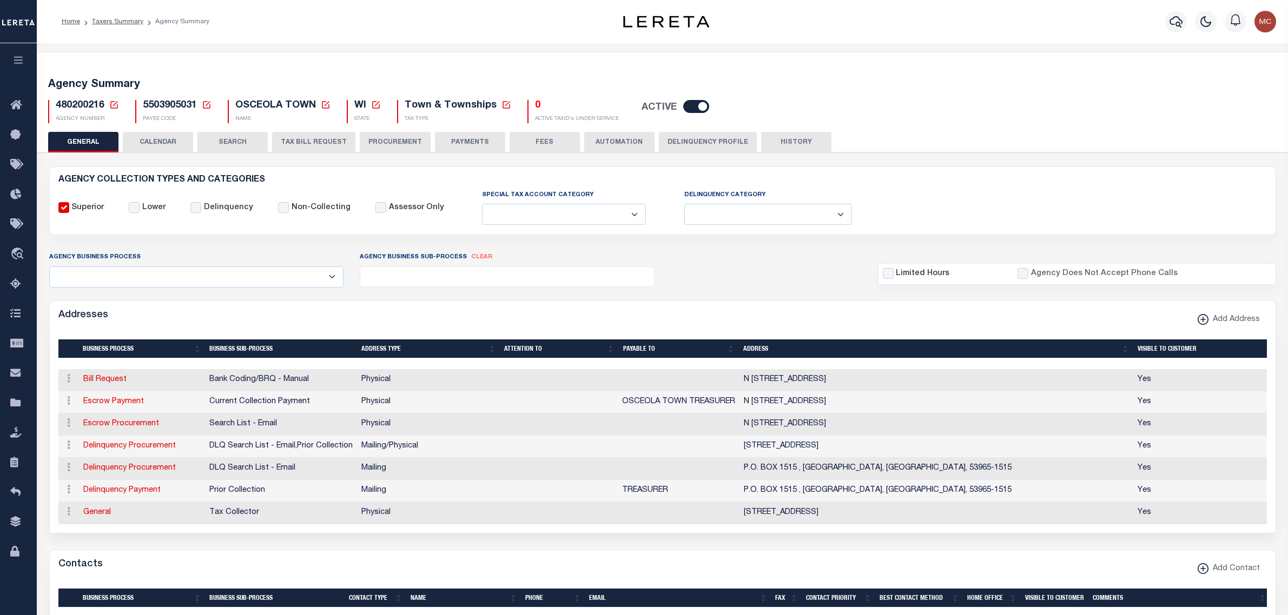
select select
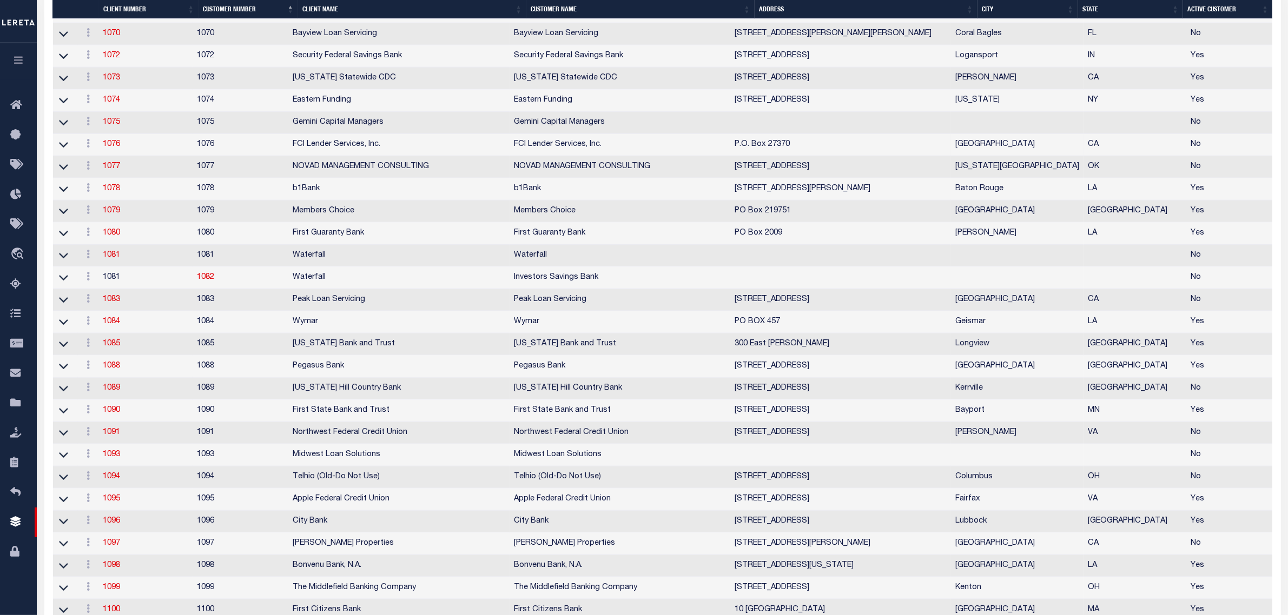
scroll to position [1419, 0]
